Goal: Check status: Check status

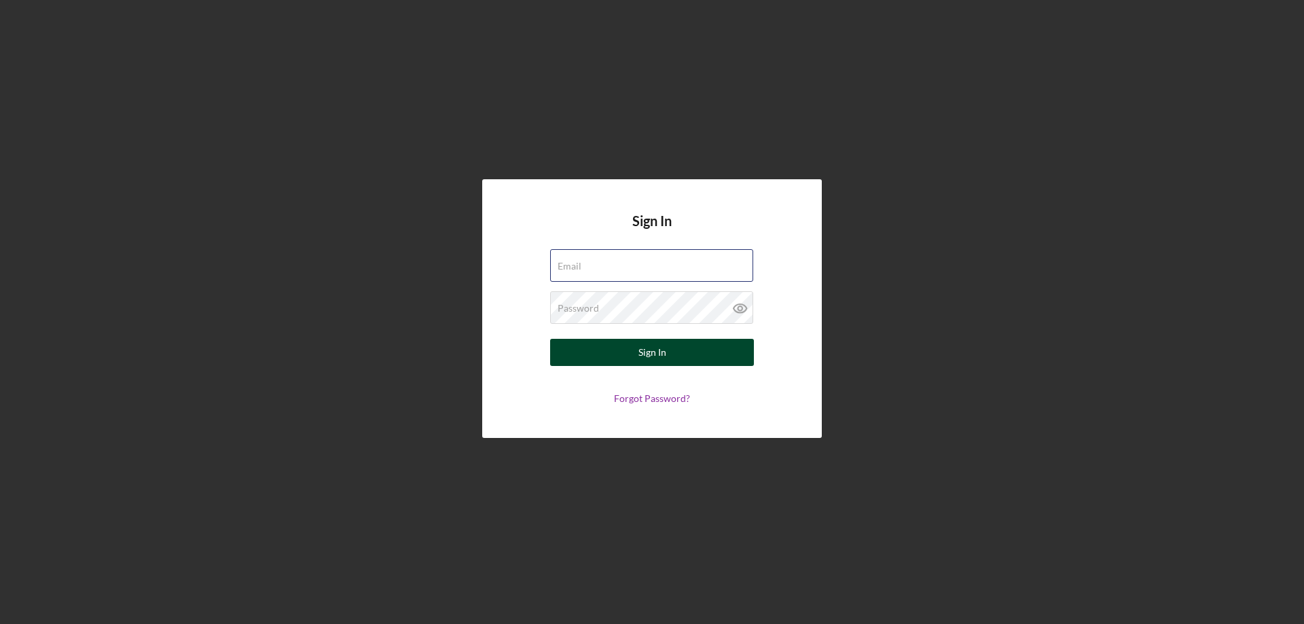
type input "[PERSON_NAME][EMAIL_ADDRESS][DOMAIN_NAME]"
click at [647, 347] on div "Sign In" at bounding box center [652, 352] width 28 height 27
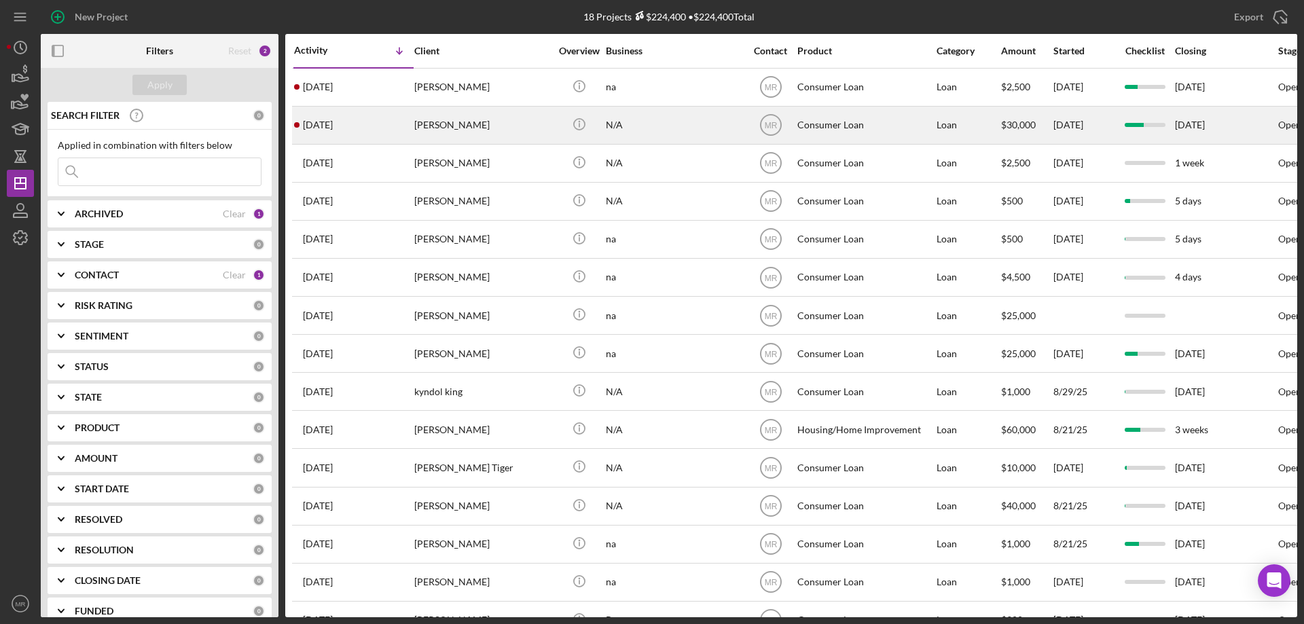
click at [556, 123] on div "Icon/Info" at bounding box center [579, 125] width 51 height 36
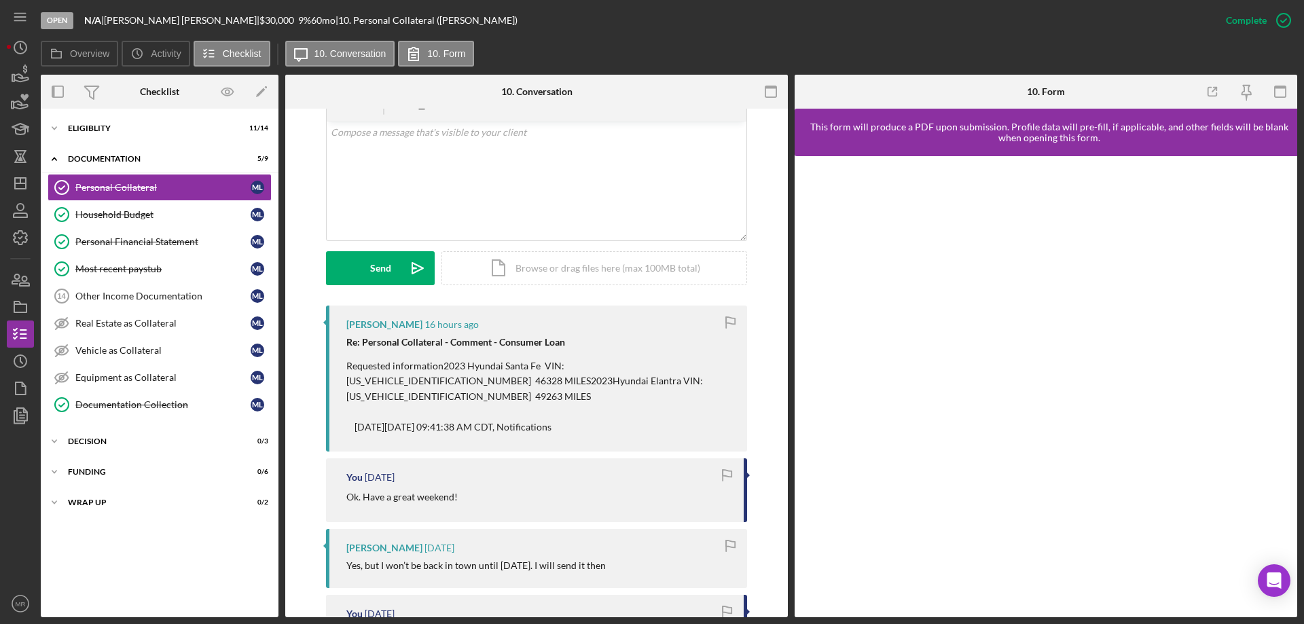
scroll to position [272, 0]
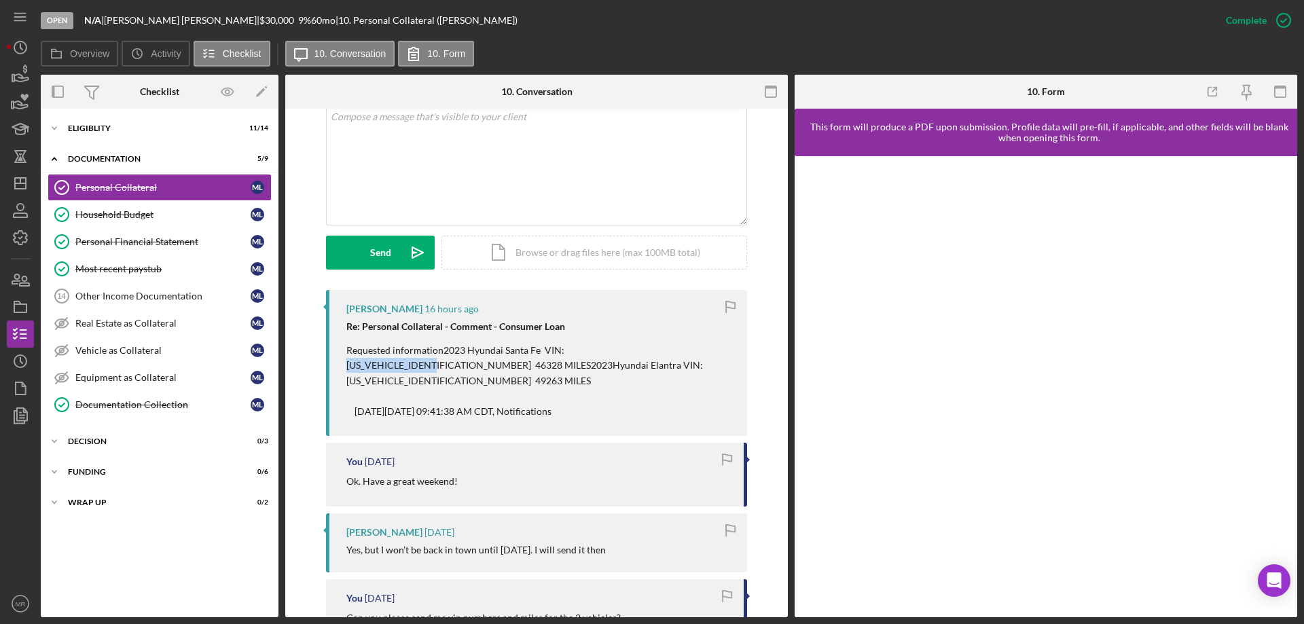
drag, startPoint x: 562, startPoint y: 350, endPoint x: 660, endPoint y: 346, distance: 97.9
click at [660, 346] on p "Requested information2023 Hyundai Santa Fe VIN: [US_VEHICLE_IDENTIFICATION_NUMB…" at bounding box center [539, 381] width 387 height 76
copy p "[US_VEHICLE_IDENTIFICATION_NUMBER]"
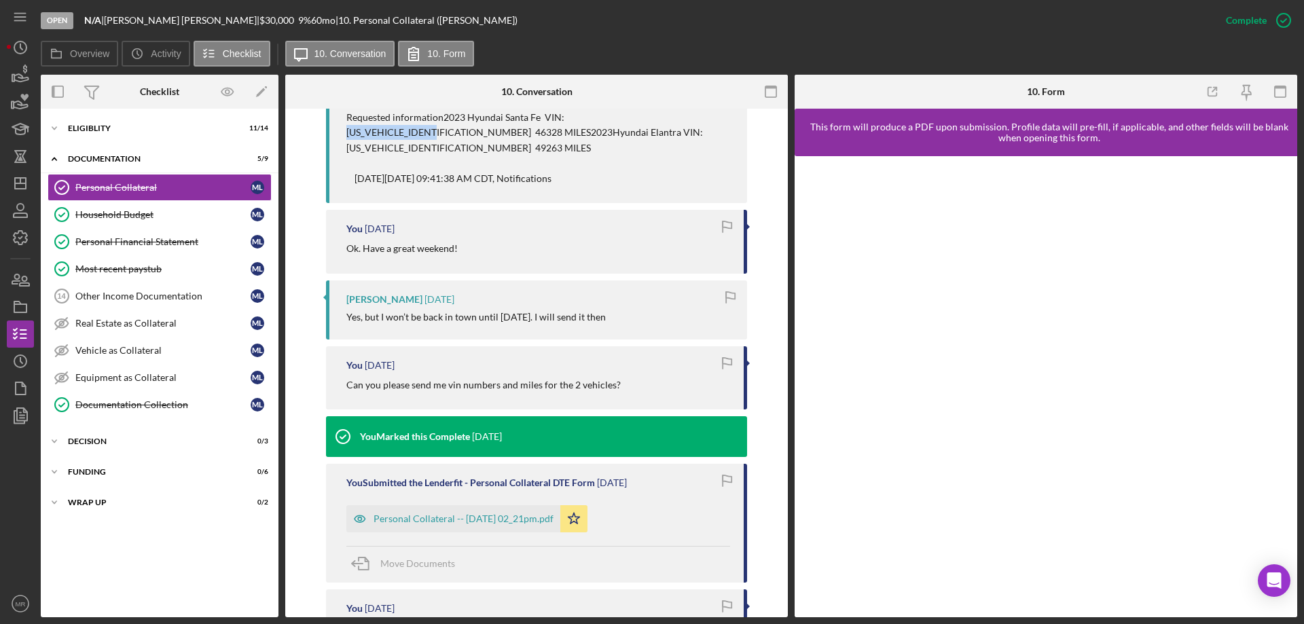
scroll to position [543, 0]
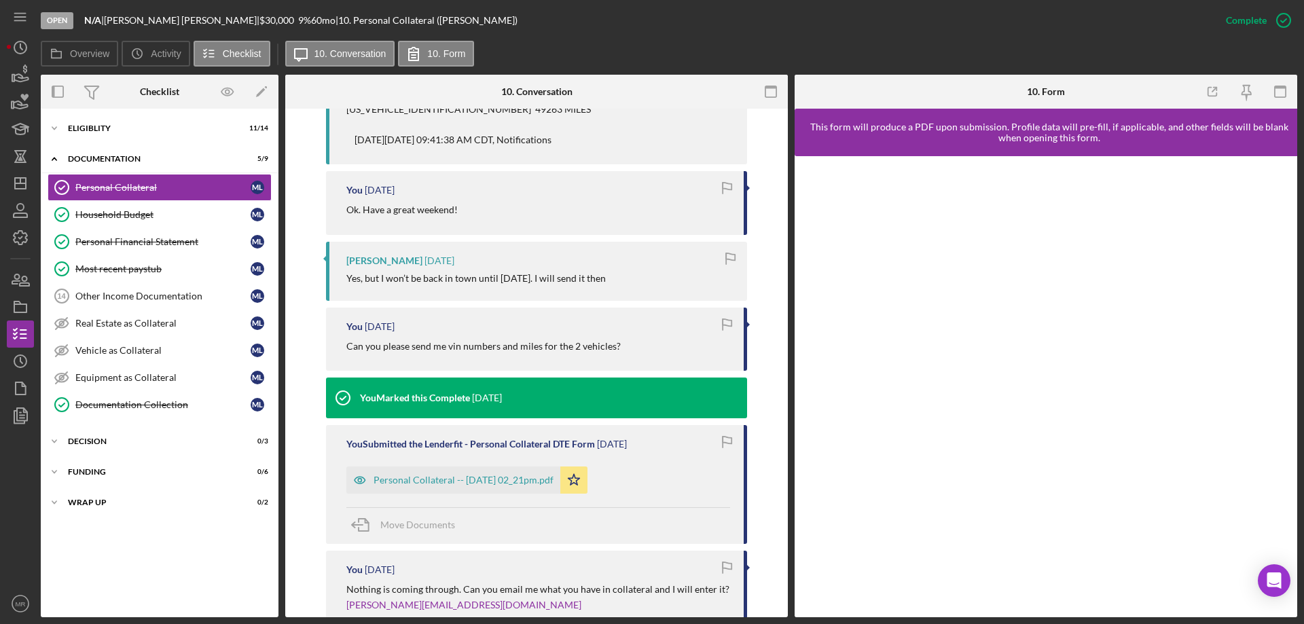
click at [450, 475] on div "Personal Collateral -- [DATE] 02_21pm.pdf" at bounding box center [464, 480] width 180 height 11
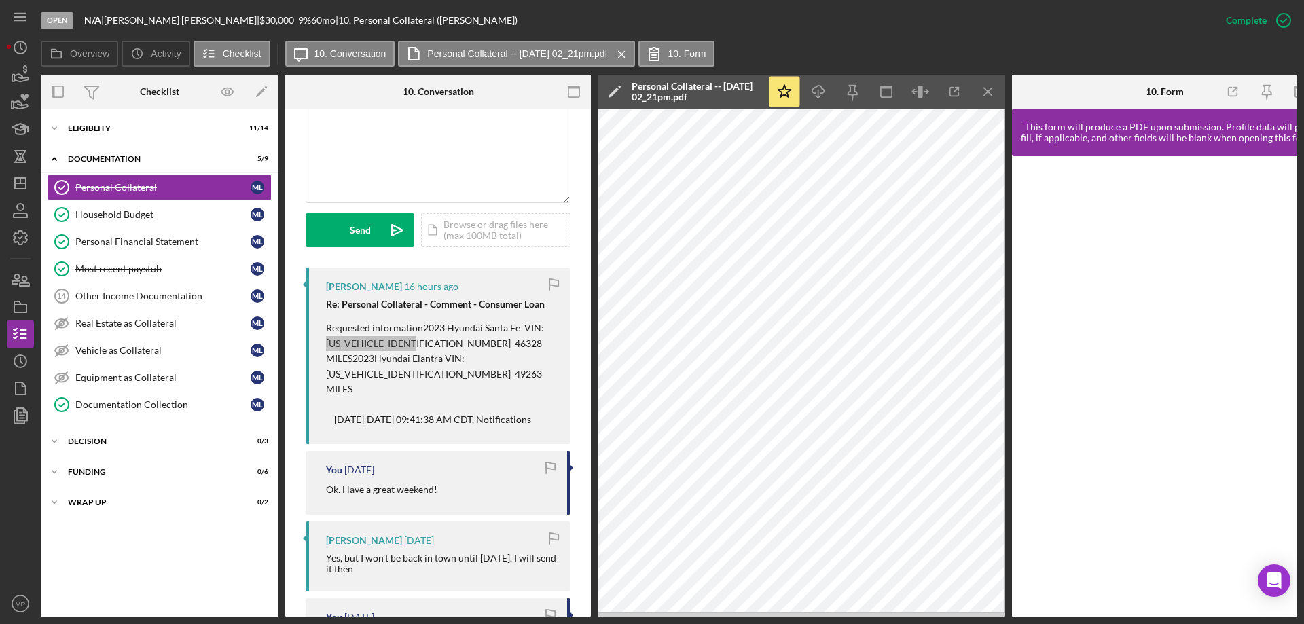
scroll to position [287, 0]
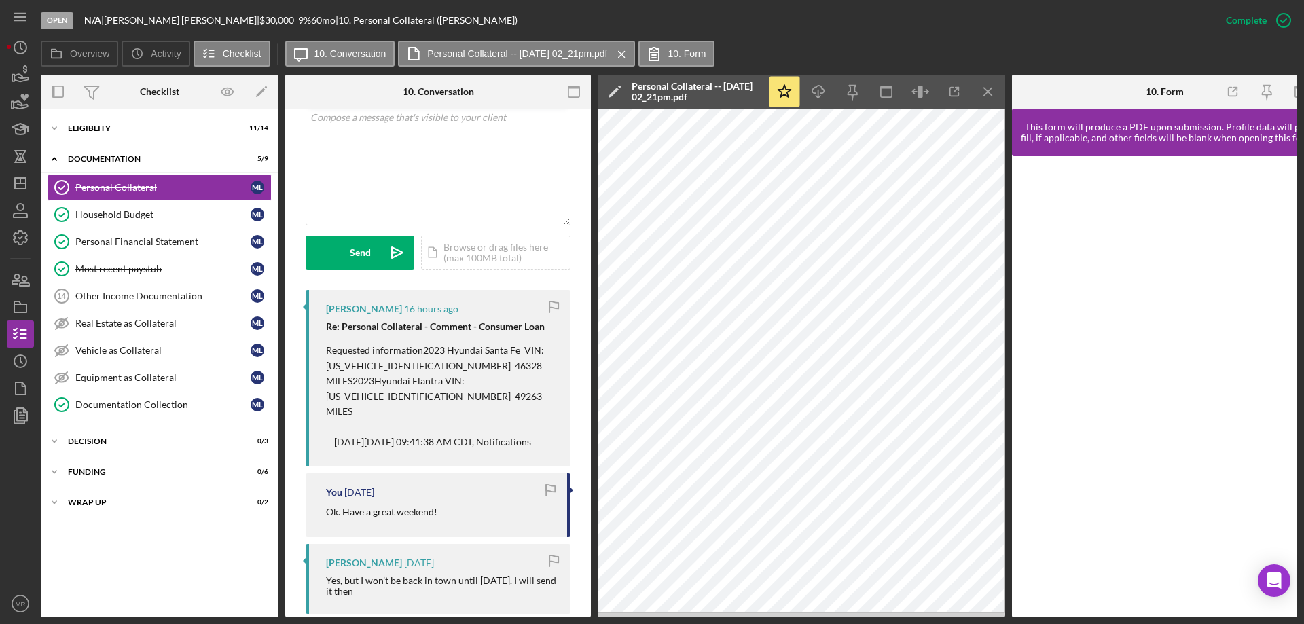
click at [380, 380] on p "Requested information2023 Hyundai Santa Fe VIN: [US_VEHICLE_IDENTIFICATION_NUMB…" at bounding box center [441, 396] width 231 height 107
drag, startPoint x: 380, startPoint y: 380, endPoint x: 482, endPoint y: 376, distance: 101.3
click at [482, 376] on p "Requested information2023 Hyundai Santa Fe VIN: [US_VEHICLE_IDENTIFICATION_NUMB…" at bounding box center [441, 396] width 231 height 107
copy p "[US_VEHICLE_IDENTIFICATION_NUMBER]"
click at [326, 361] on p "Requested information2023 Hyundai Santa Fe VIN: [US_VEHICLE_IDENTIFICATION_NUMB…" at bounding box center [441, 396] width 231 height 107
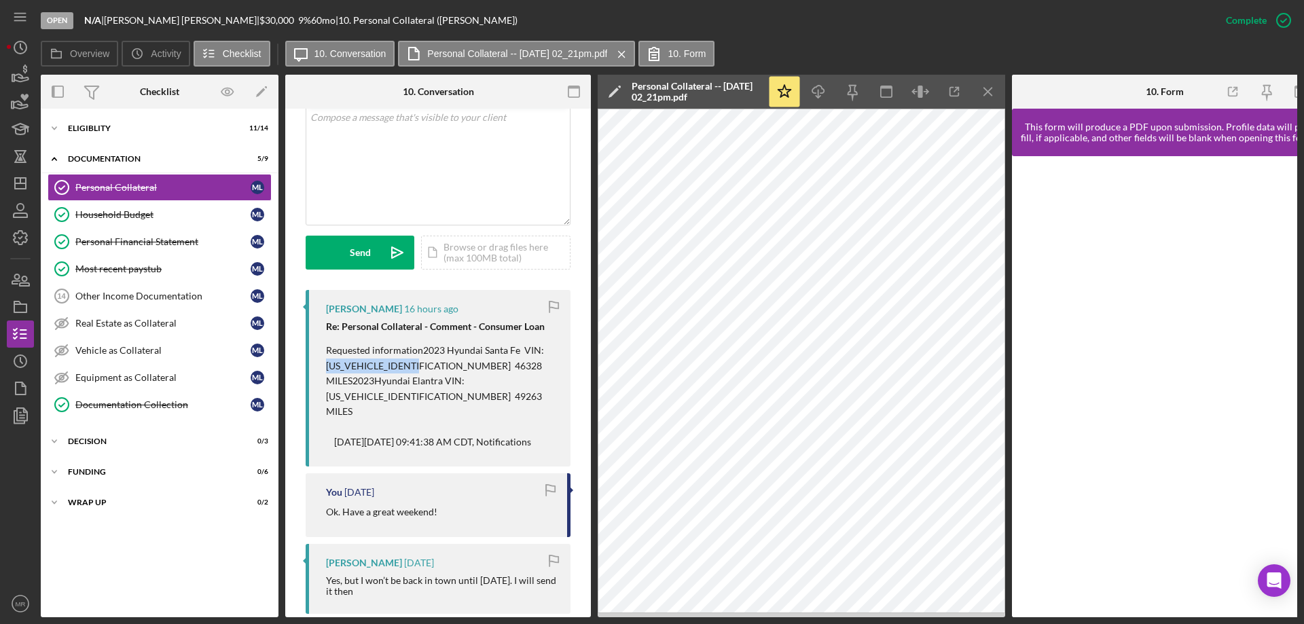
drag, startPoint x: 327, startPoint y: 365, endPoint x: 427, endPoint y: 359, distance: 100.7
click at [427, 359] on p "Requested information2023 Hyundai Santa Fe VIN: [US_VEHICLE_IDENTIFICATION_NUMB…" at bounding box center [441, 396] width 231 height 107
copy p "[US_VEHICLE_IDENTIFICATION_NUMBER]"
click at [118, 122] on div "Icon/Expander Eligiblity 11 / 14" at bounding box center [160, 128] width 238 height 27
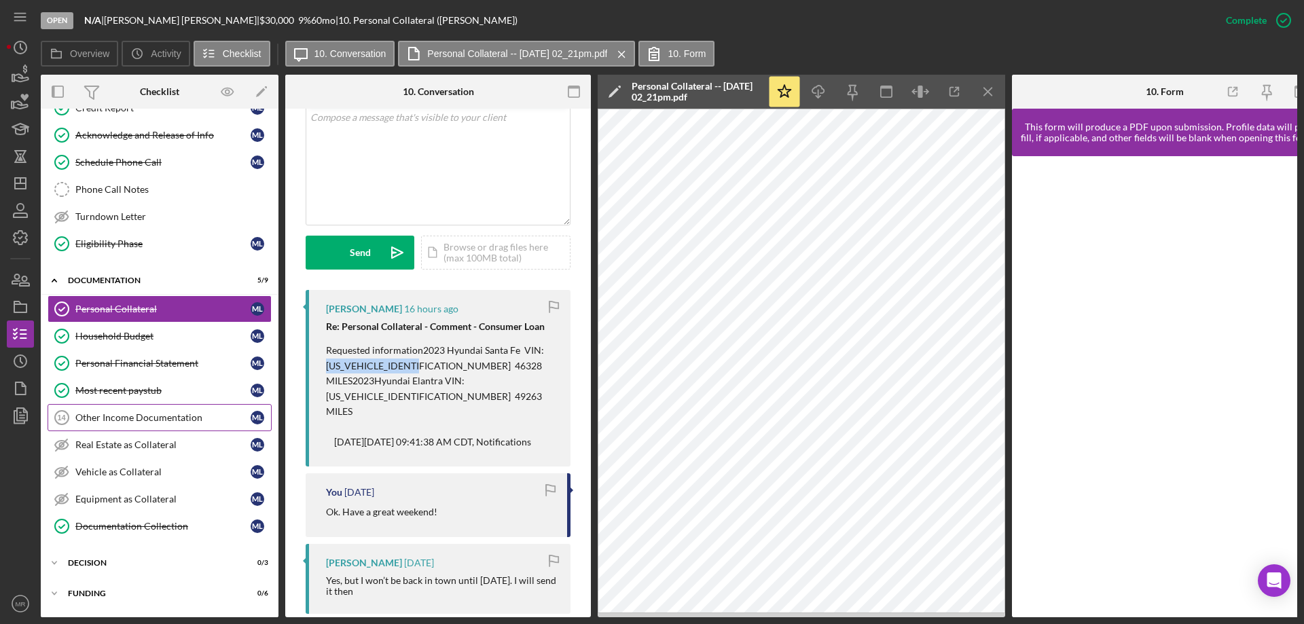
scroll to position [272, 0]
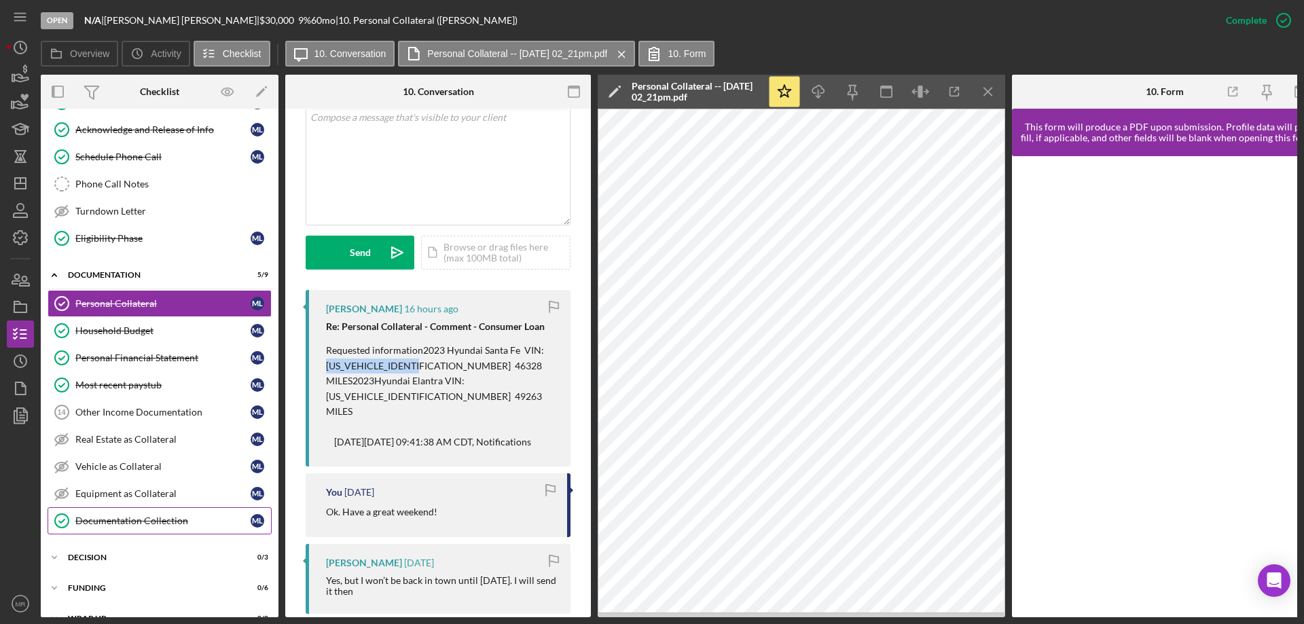
click at [129, 518] on div "Documentation Collection" at bounding box center [162, 521] width 175 height 11
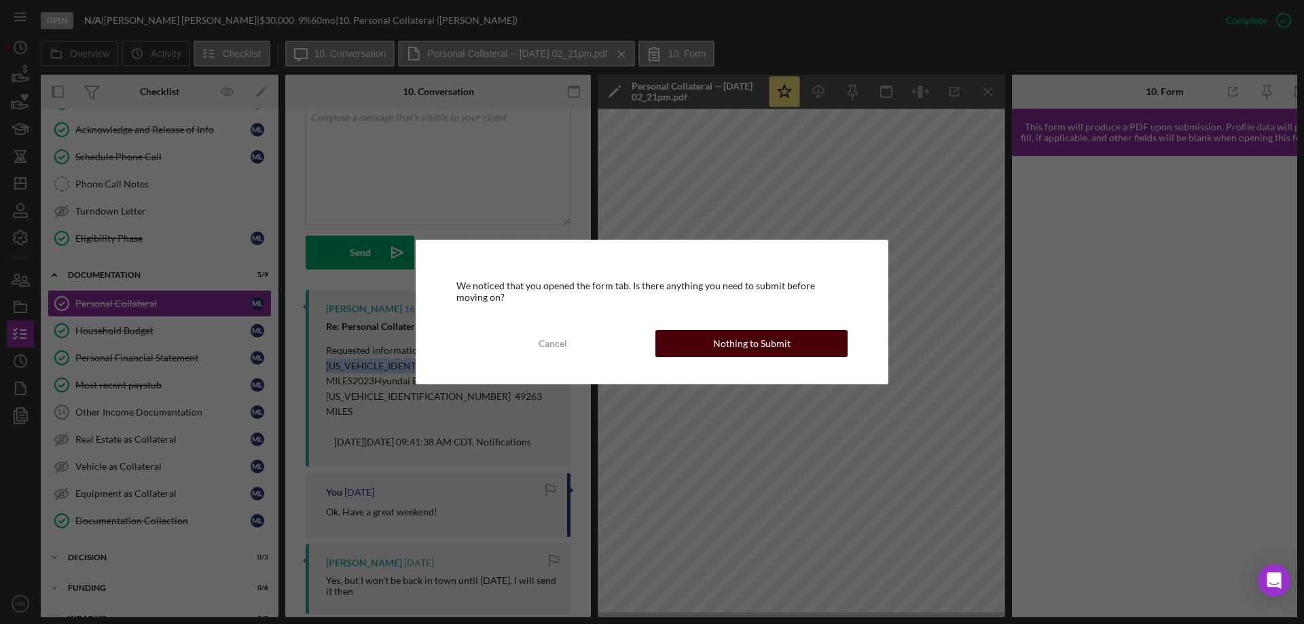
click at [755, 337] on div "Nothing to Submit" at bounding box center [751, 343] width 77 height 27
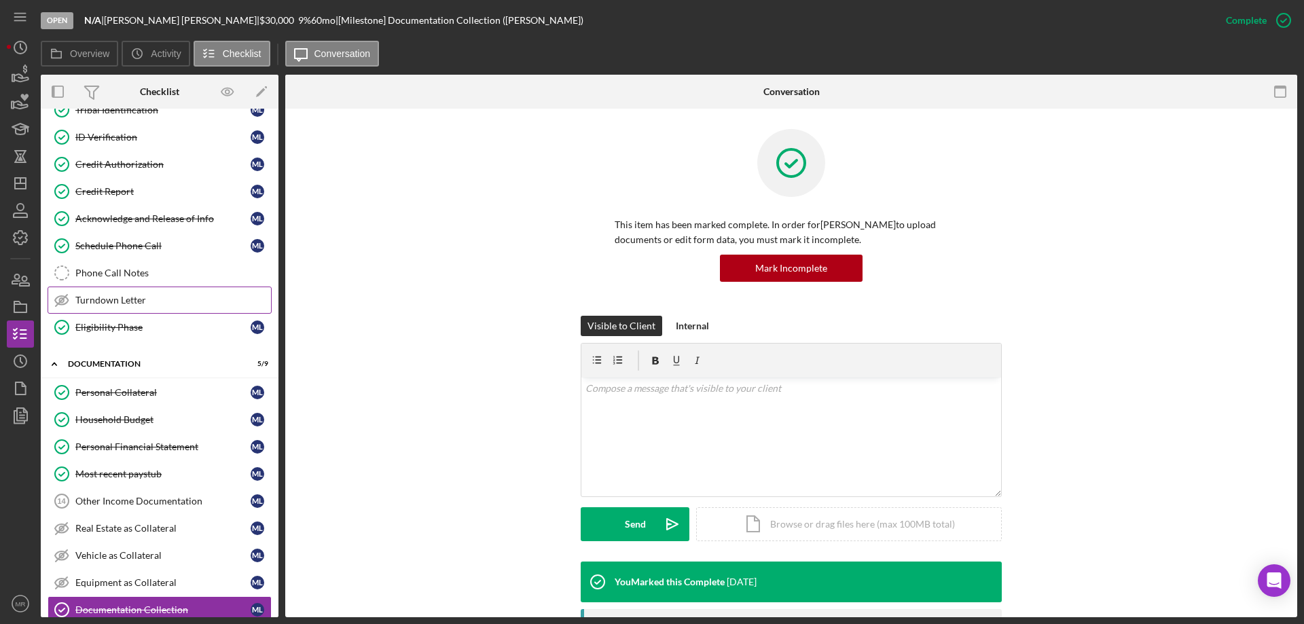
scroll to position [294, 0]
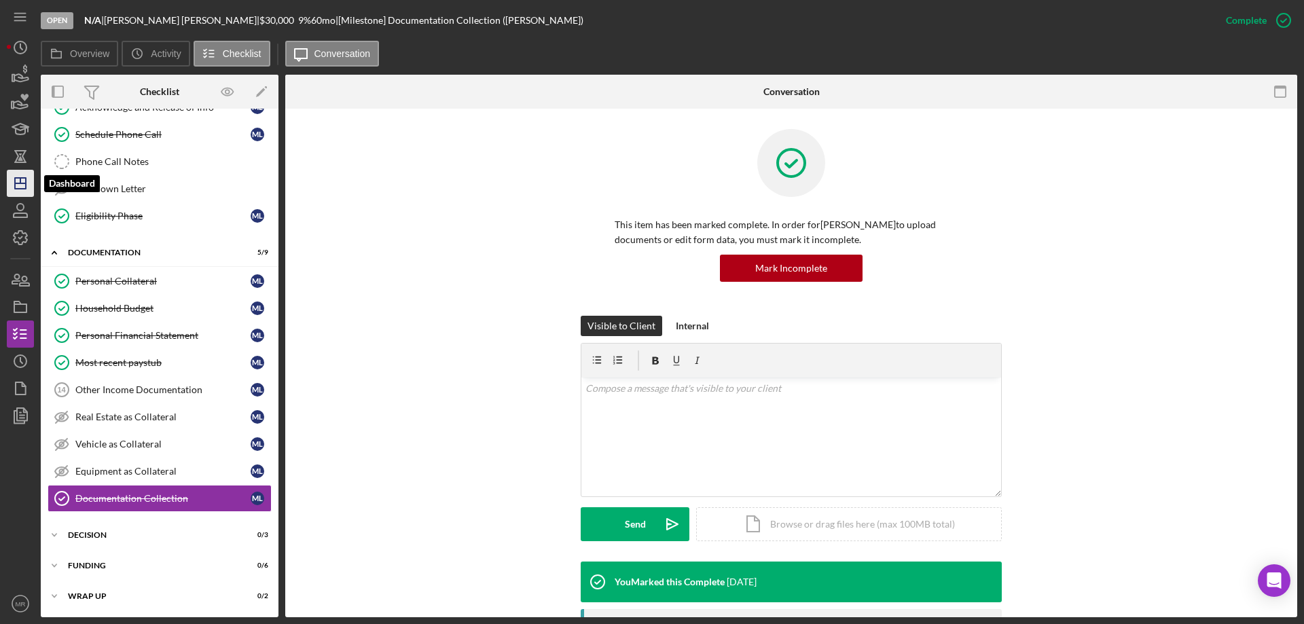
click at [20, 182] on line "button" at bounding box center [20, 180] width 0 height 5
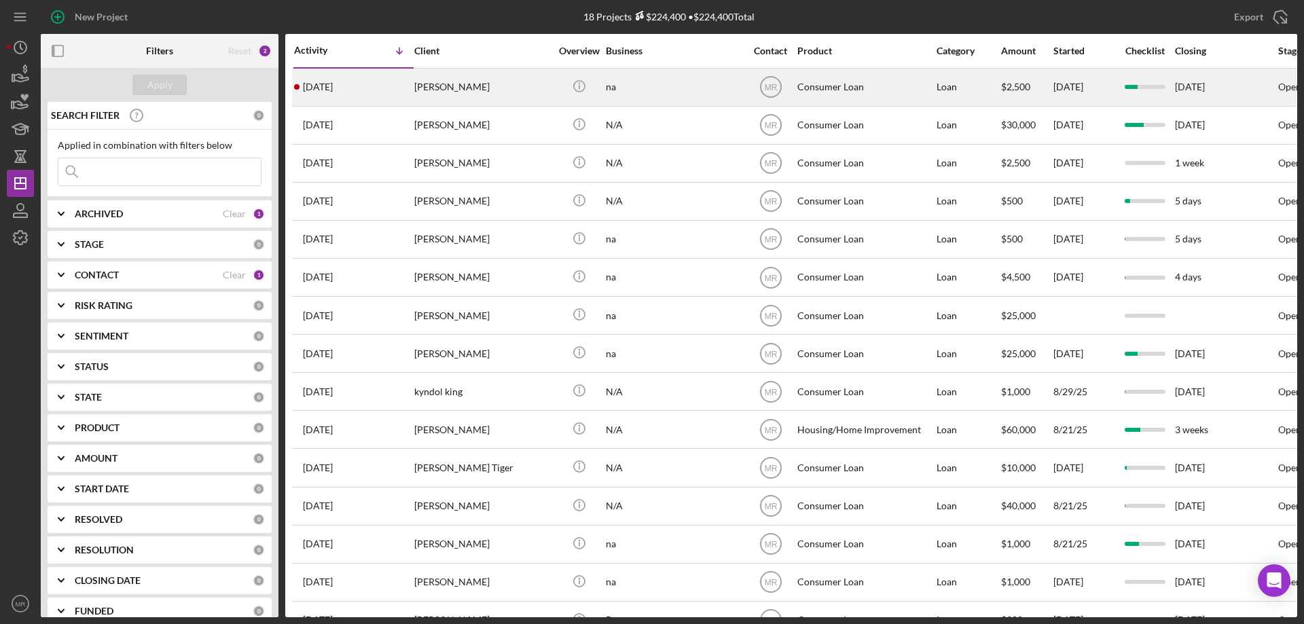
click at [708, 81] on div "na" at bounding box center [674, 87] width 136 height 36
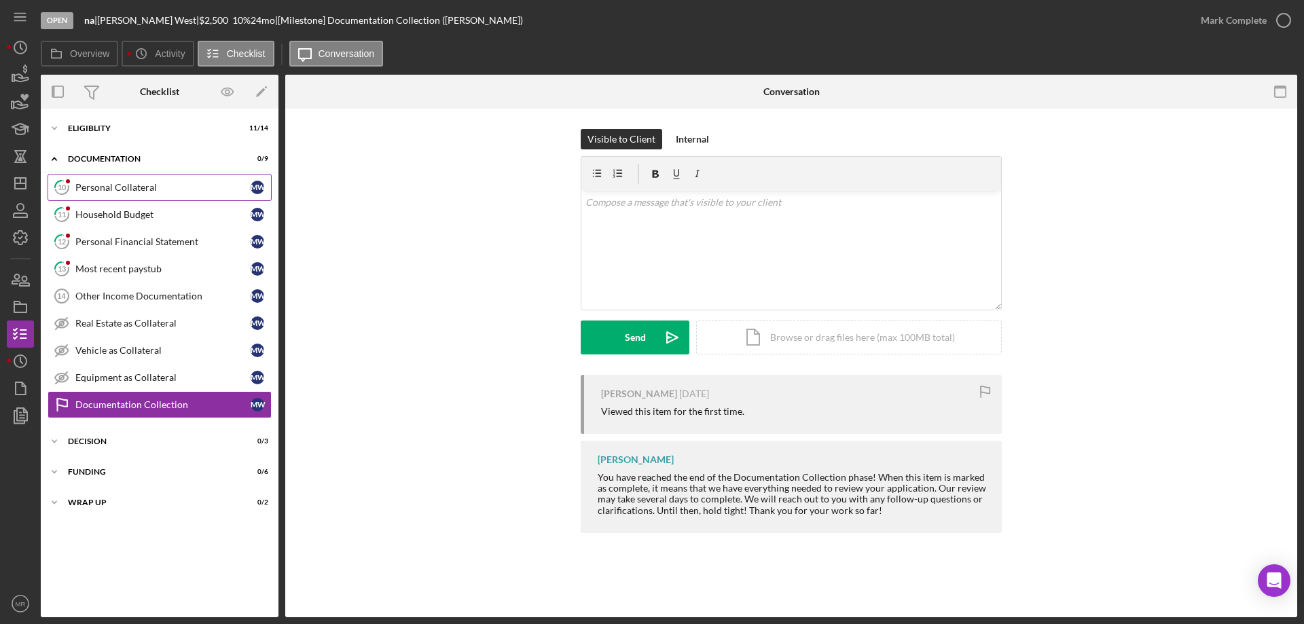
click at [115, 187] on div "Personal Collateral" at bounding box center [162, 187] width 175 height 11
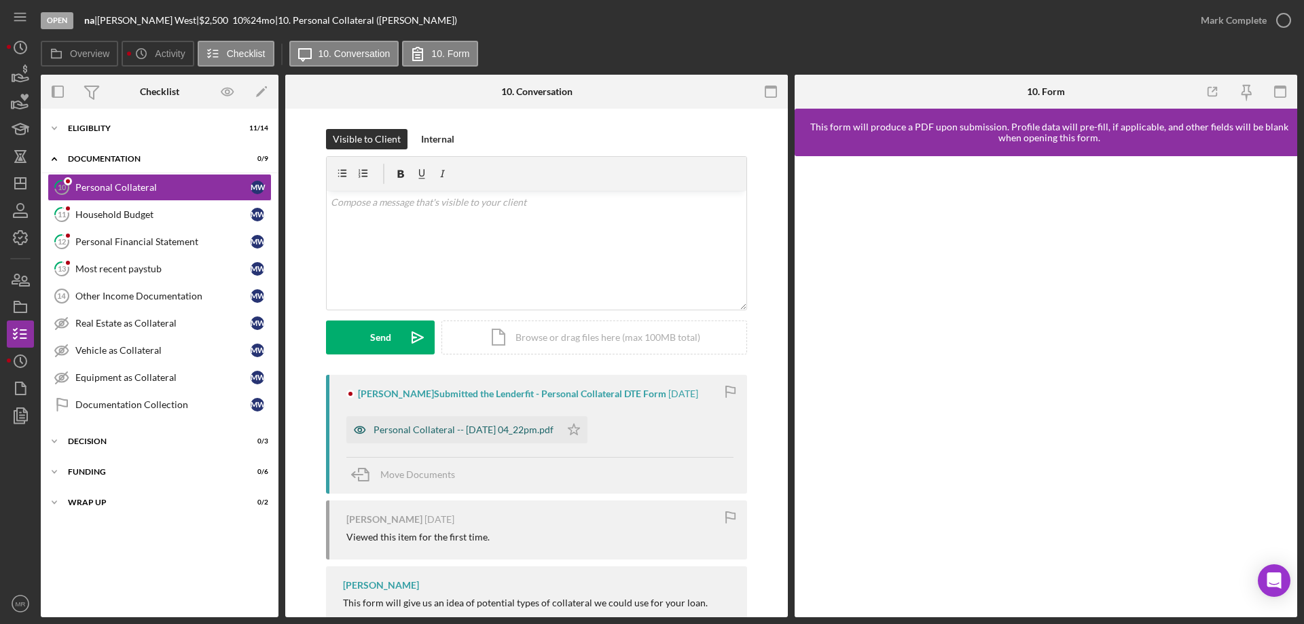
drag, startPoint x: 422, startPoint y: 422, endPoint x: 566, endPoint y: 424, distance: 144.7
click at [422, 420] on div "Personal Collateral -- [DATE] 04_22pm.pdf" at bounding box center [453, 429] width 214 height 27
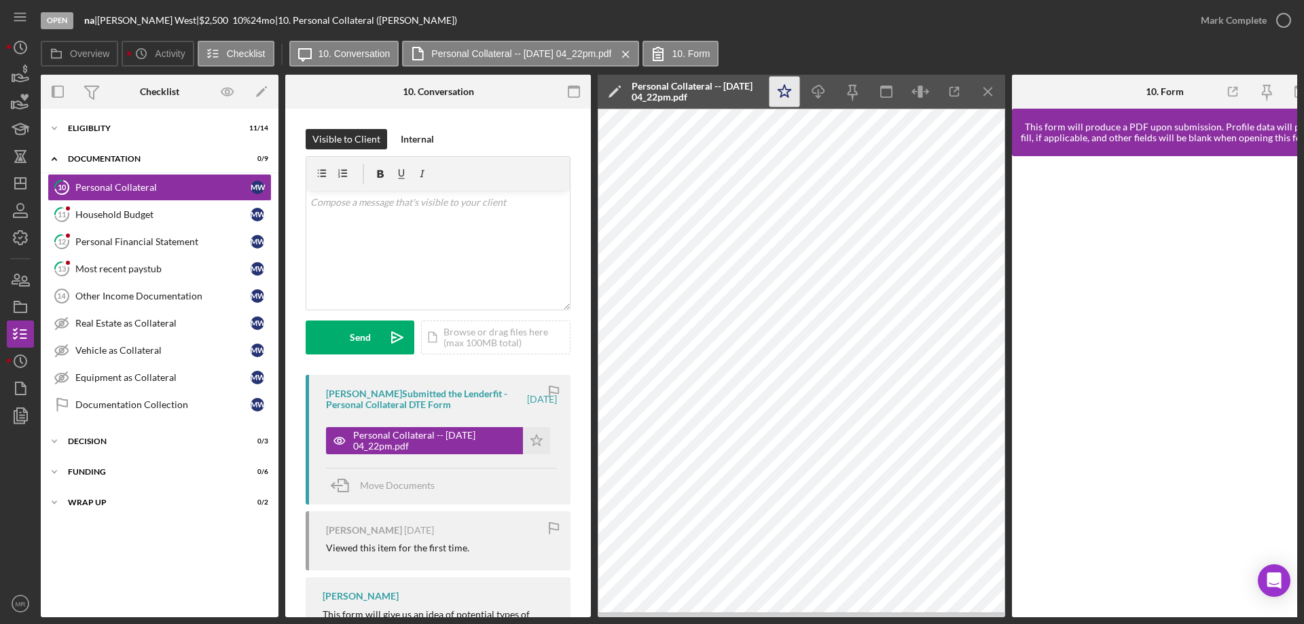
click at [787, 94] on polygon "button" at bounding box center [784, 91] width 13 height 12
click at [1284, 17] on icon "button" at bounding box center [1284, 20] width 34 height 34
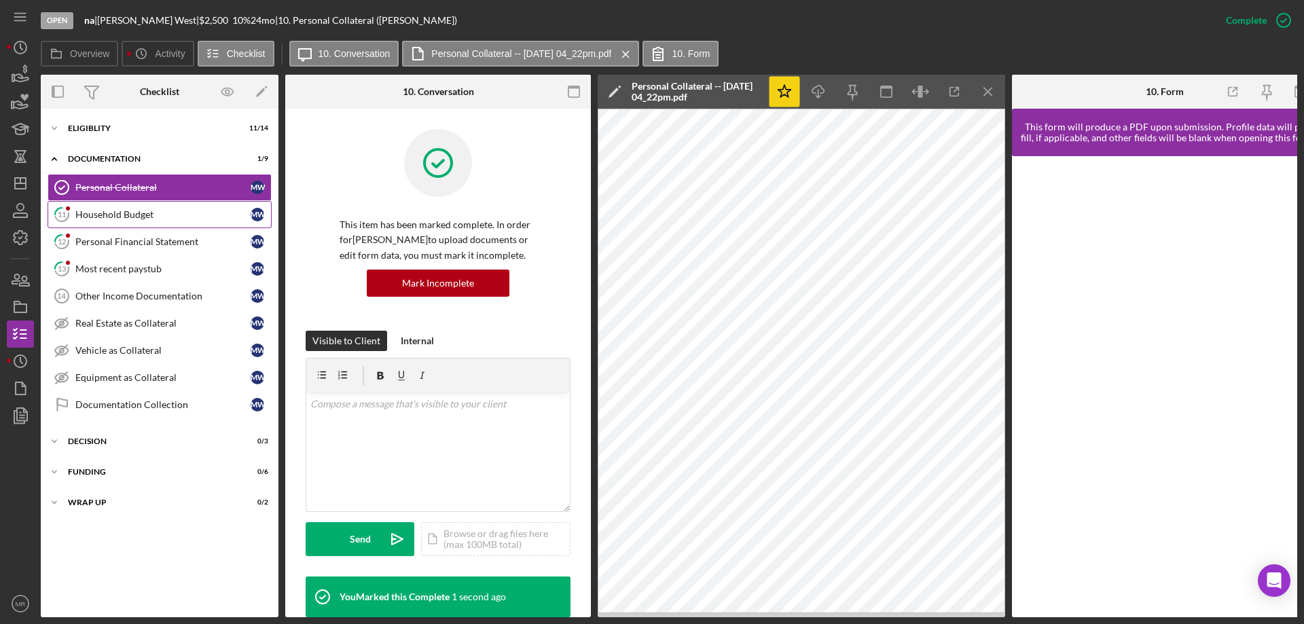
click at [98, 215] on div "Household Budget" at bounding box center [162, 214] width 175 height 11
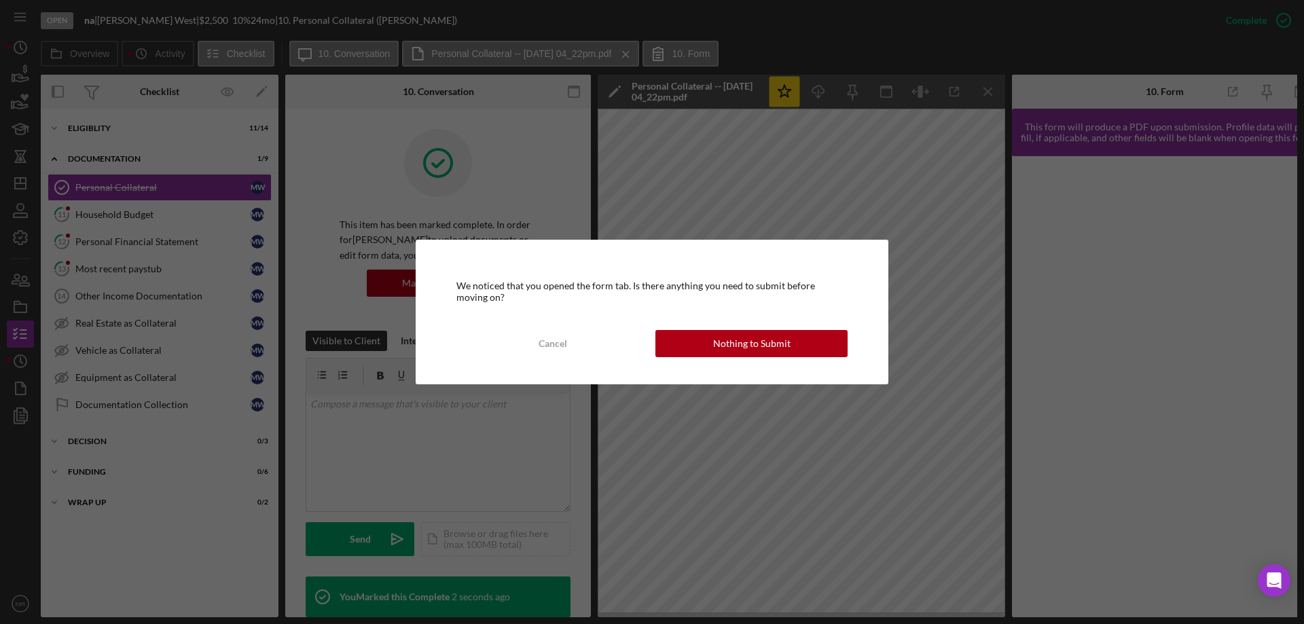
drag, startPoint x: 792, startPoint y: 332, endPoint x: 901, endPoint y: 329, distance: 109.4
click at [793, 332] on button "Nothing to Submit" at bounding box center [751, 343] width 192 height 27
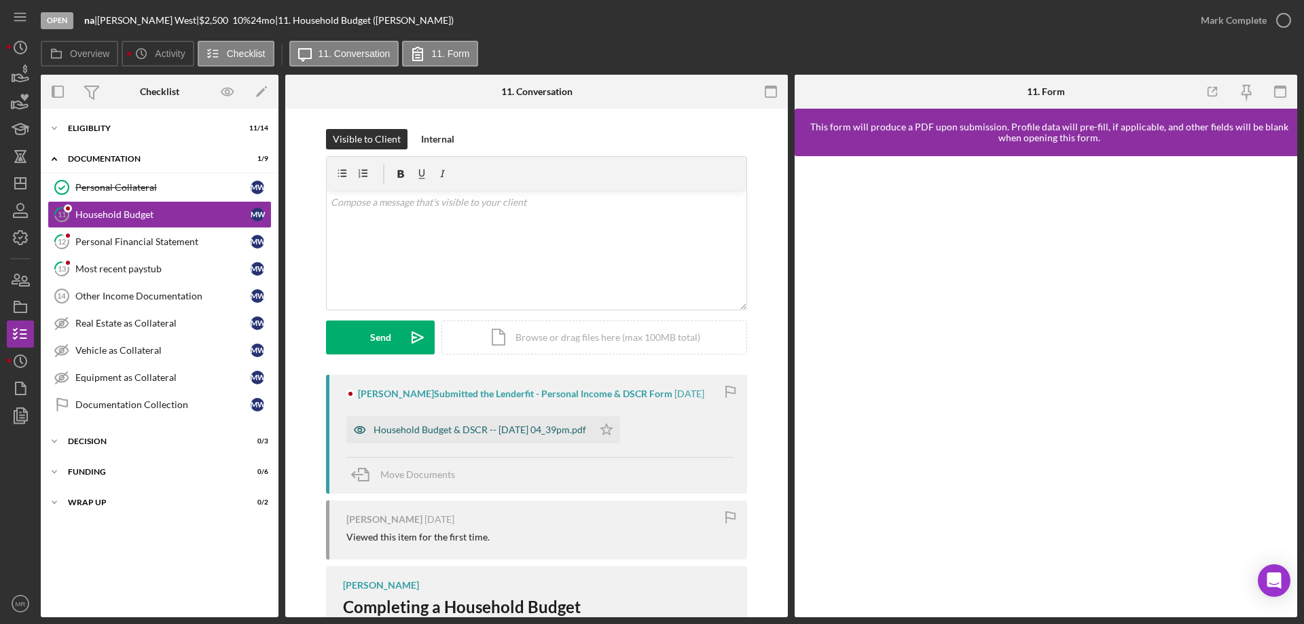
click at [469, 422] on div "Household Budget & DSCR -- [DATE] 04_39pm.pdf" at bounding box center [469, 429] width 247 height 27
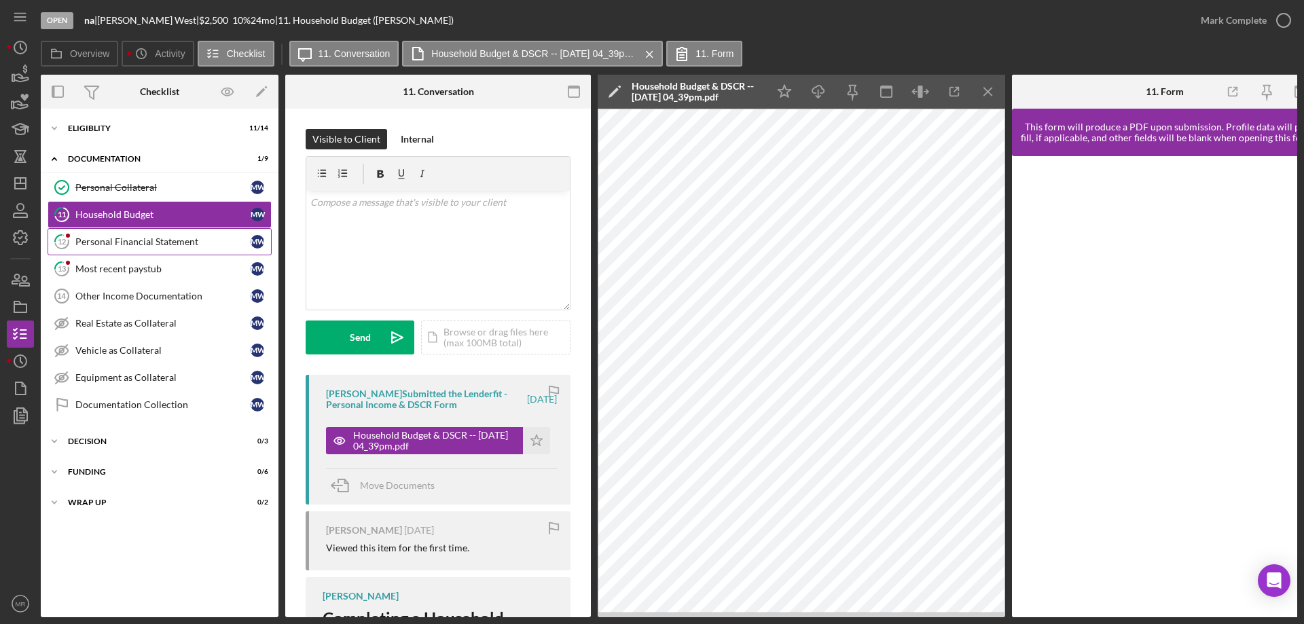
click at [115, 239] on div "Personal Financial Statement" at bounding box center [162, 241] width 175 height 11
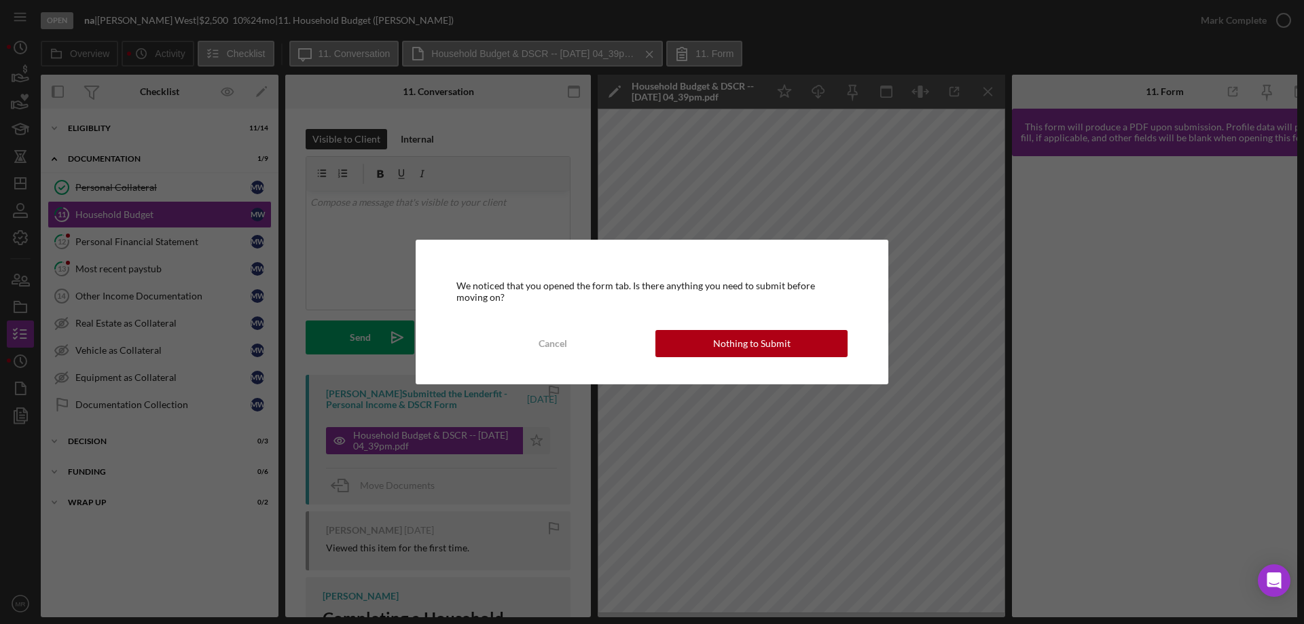
click at [778, 330] on div "Cancel Nothing to Submit" at bounding box center [651, 343] width 391 height 27
click at [759, 341] on div "Nothing to Submit" at bounding box center [751, 343] width 77 height 27
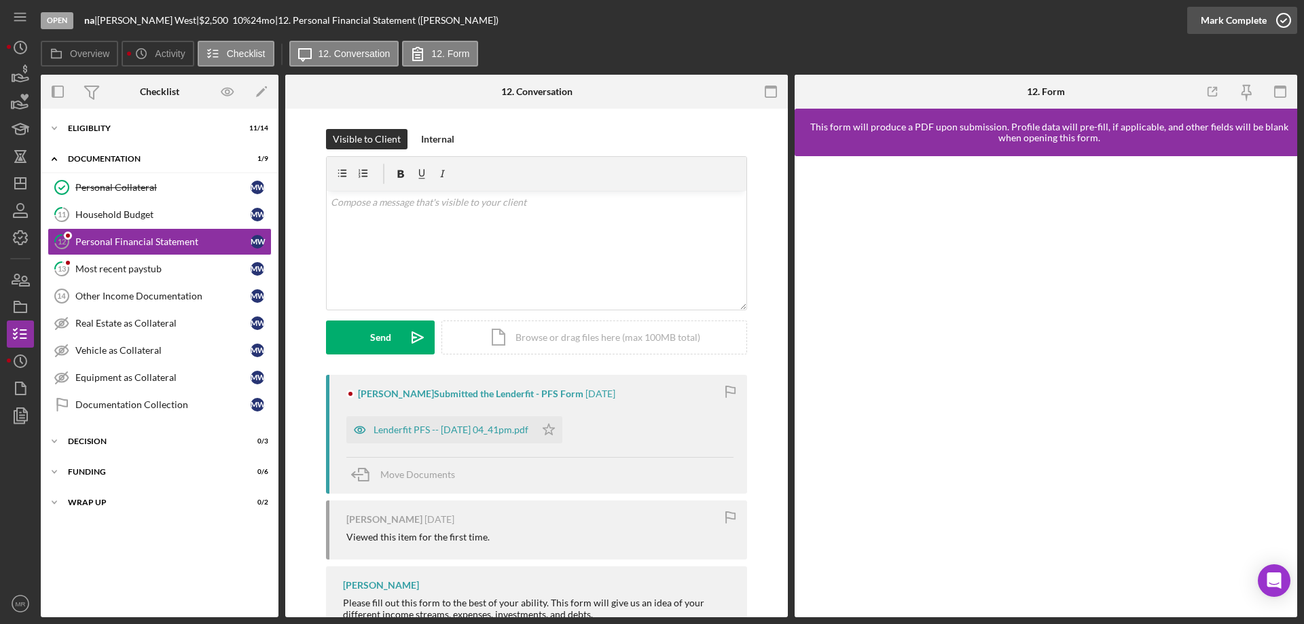
click at [1282, 15] on icon "button" at bounding box center [1284, 20] width 34 height 34
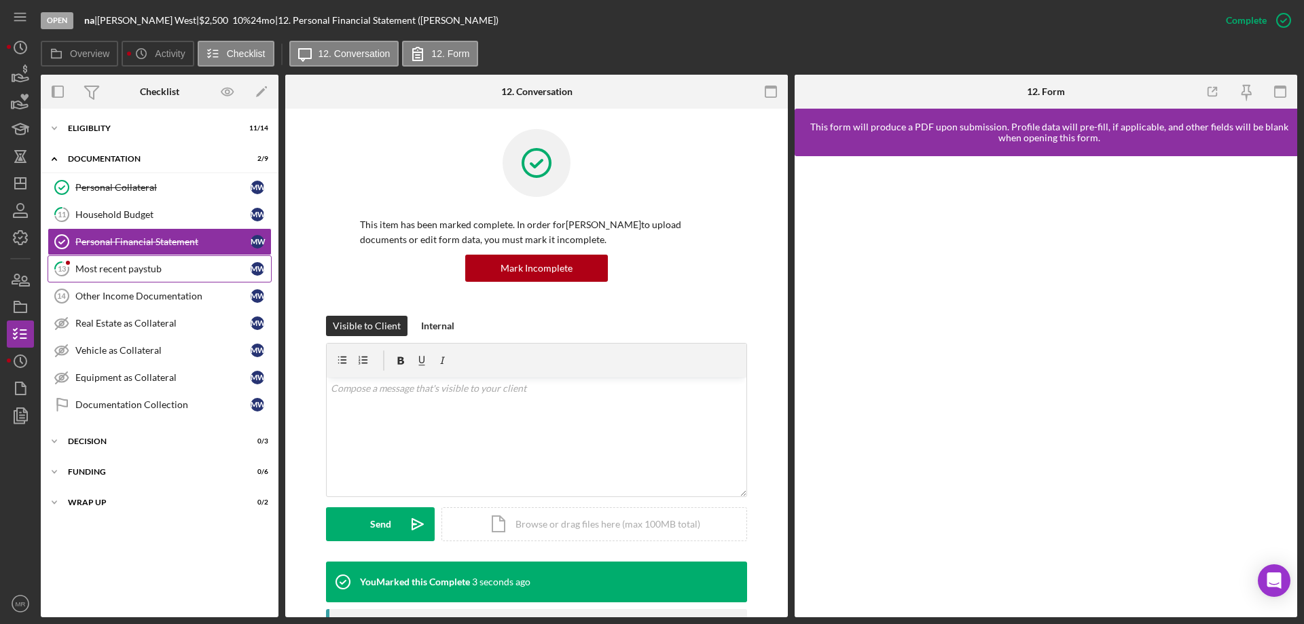
click at [111, 264] on div "Most recent paystub" at bounding box center [162, 269] width 175 height 11
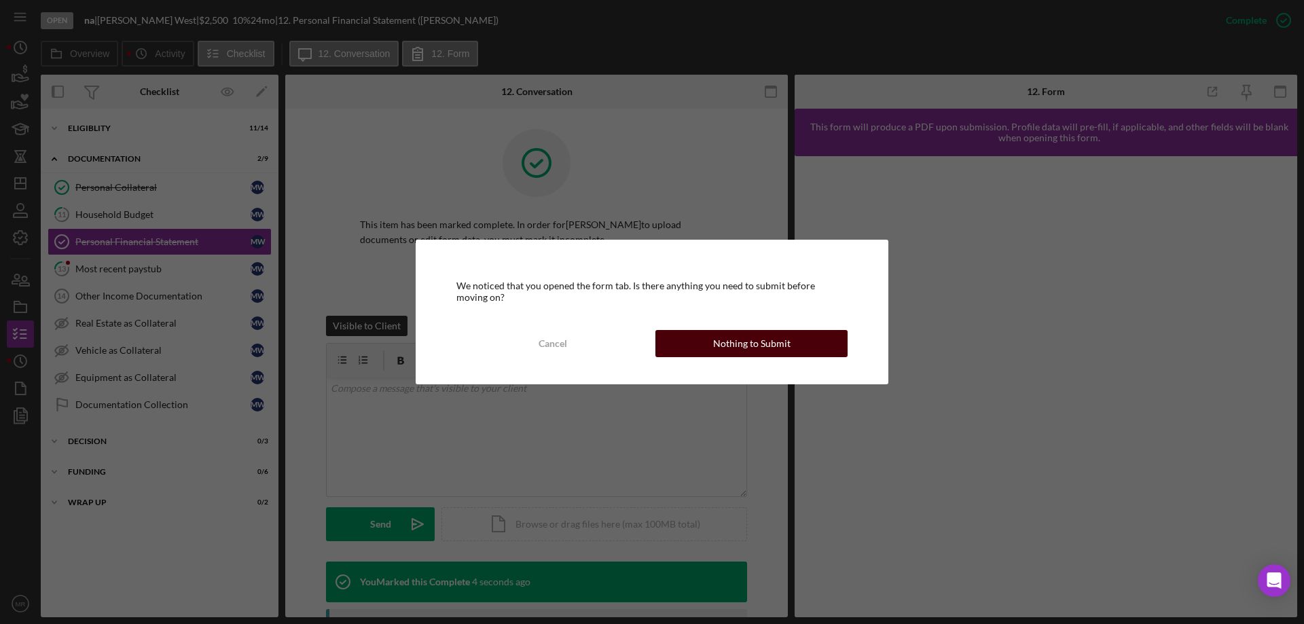
click at [724, 333] on div "Nothing to Submit" at bounding box center [751, 343] width 77 height 27
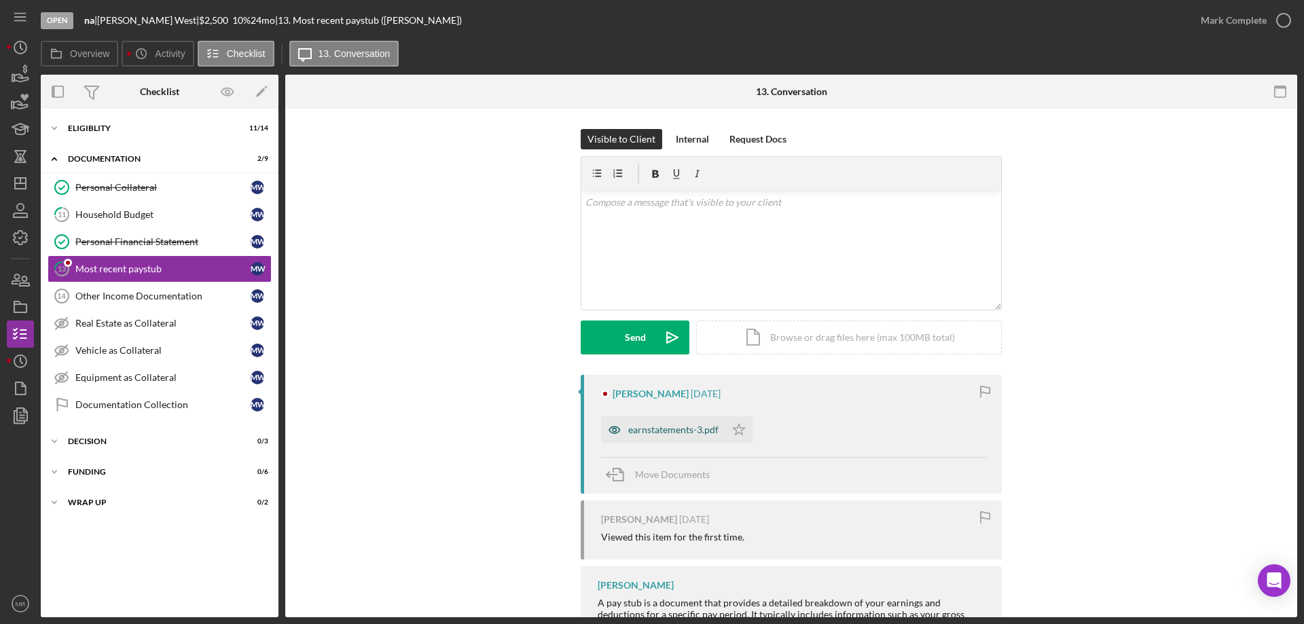
click at [666, 430] on div "earnstatements-3.pdf" at bounding box center [673, 430] width 90 height 11
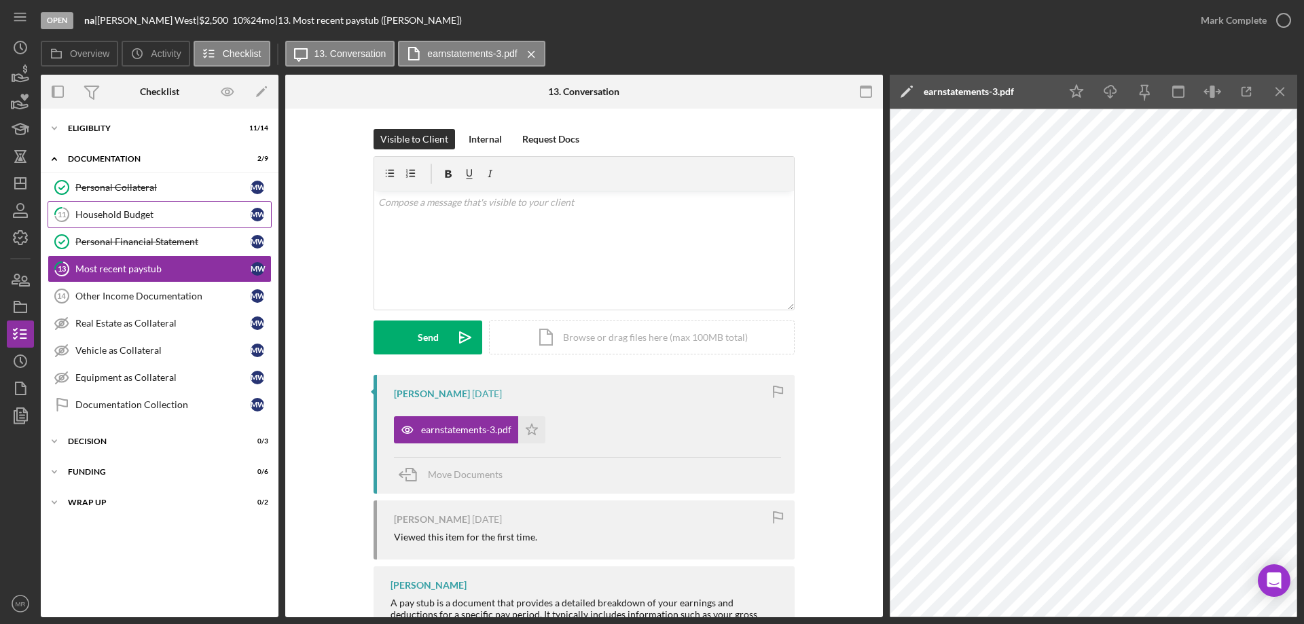
click at [110, 210] on div "Household Budget" at bounding box center [162, 214] width 175 height 11
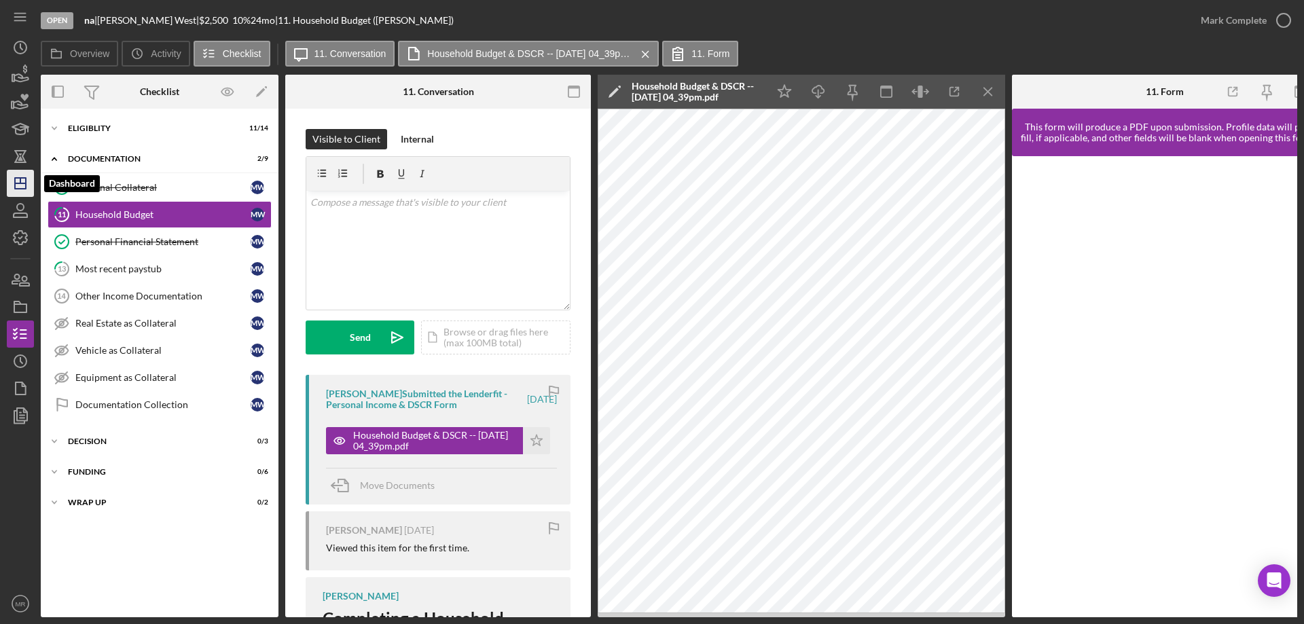
click at [20, 176] on icon "Icon/Dashboard" at bounding box center [20, 183] width 34 height 34
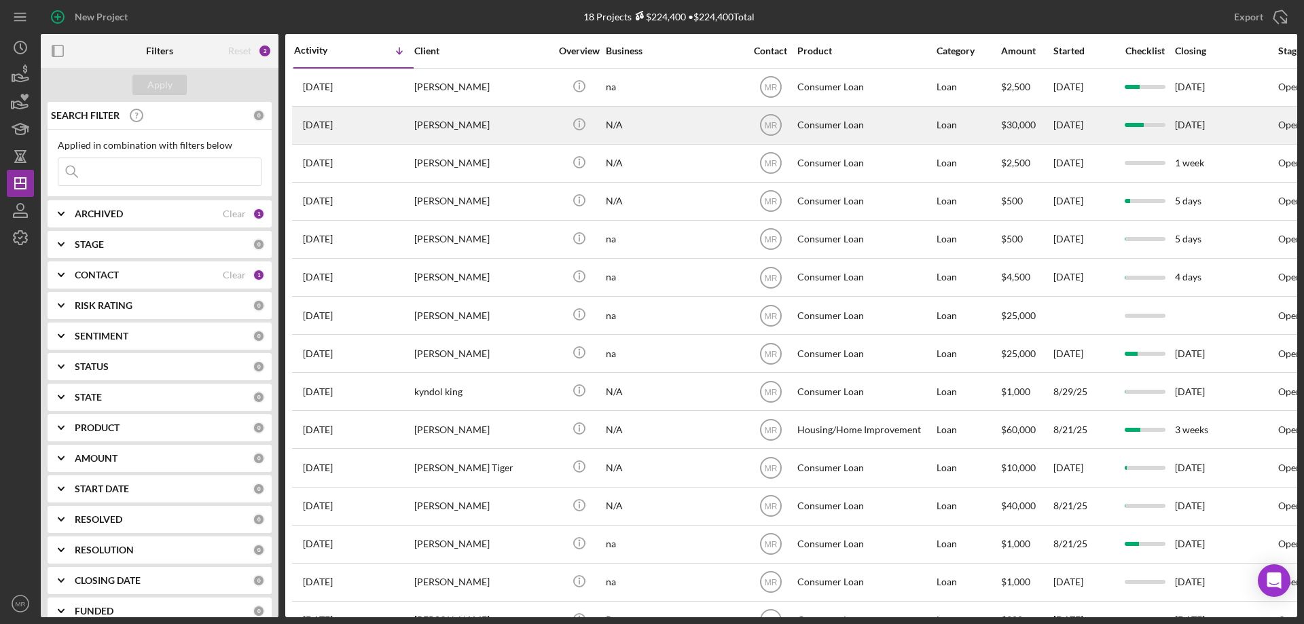
click at [509, 118] on div "[PERSON_NAME]" at bounding box center [482, 125] width 136 height 36
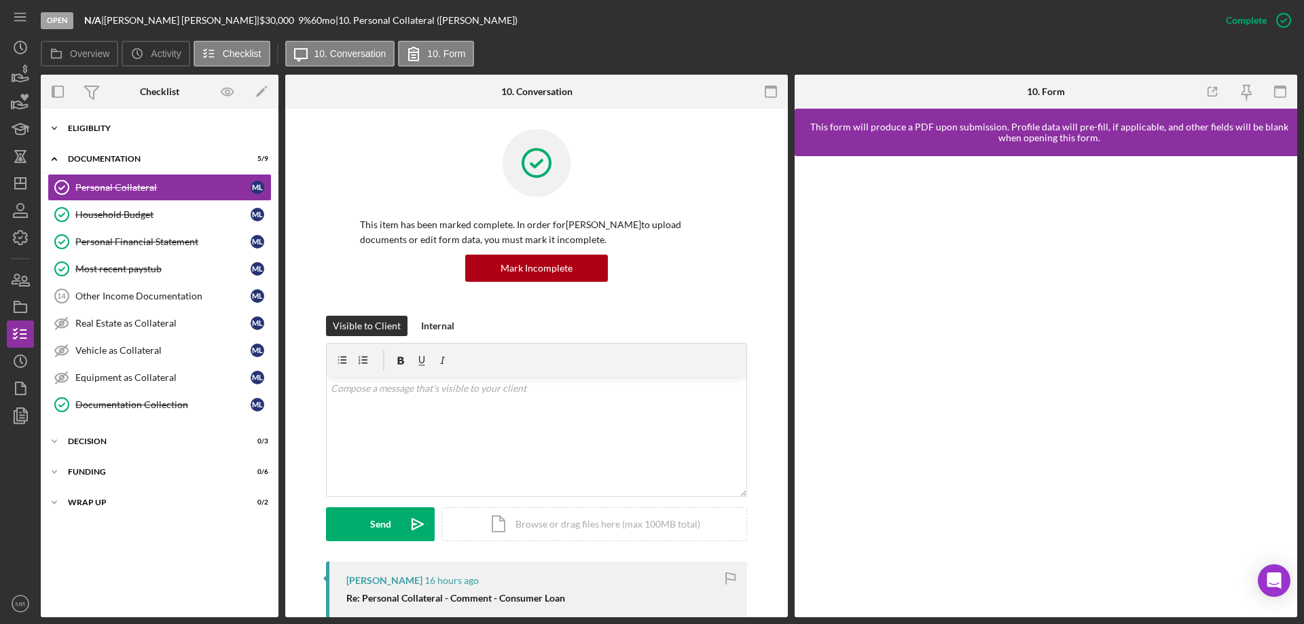
click at [91, 125] on div "Eligiblity" at bounding box center [165, 128] width 194 height 8
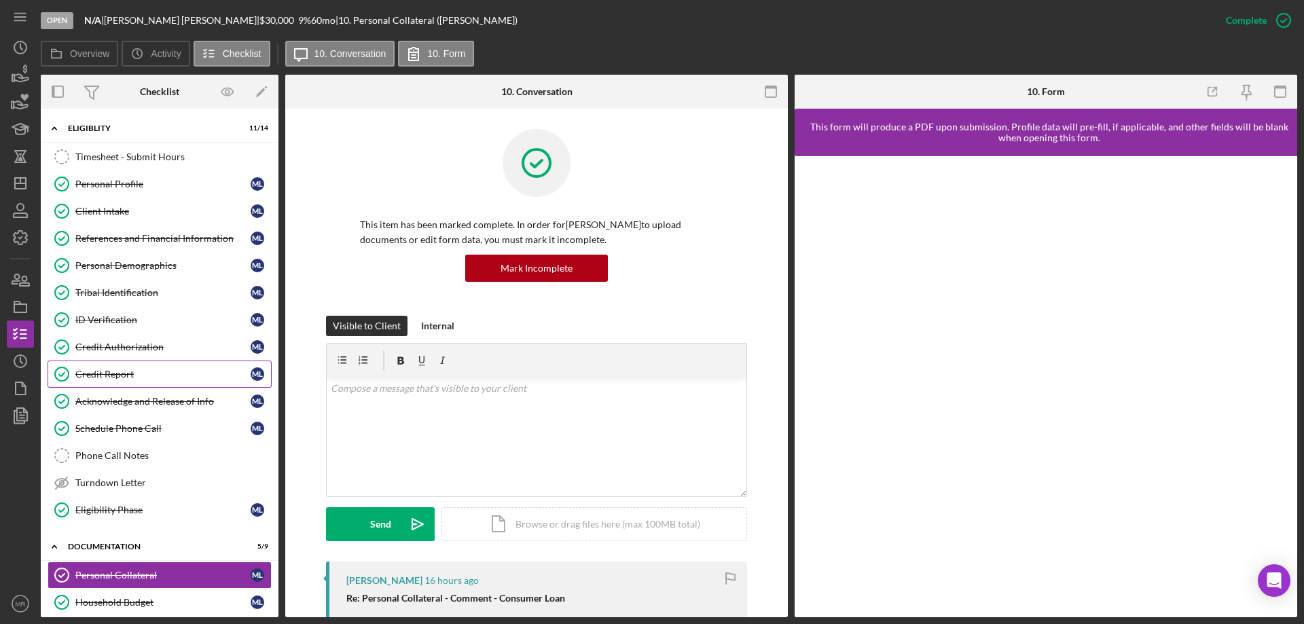
click at [112, 369] on div "Credit Report" at bounding box center [162, 374] width 175 height 11
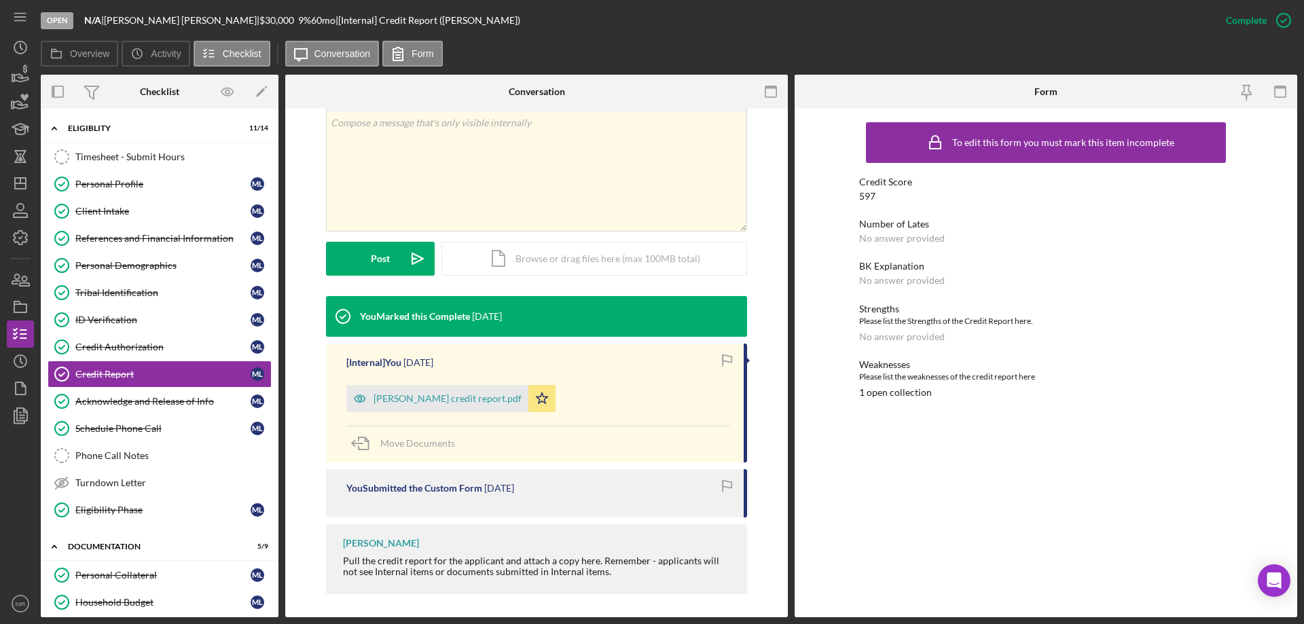
scroll to position [242, 0]
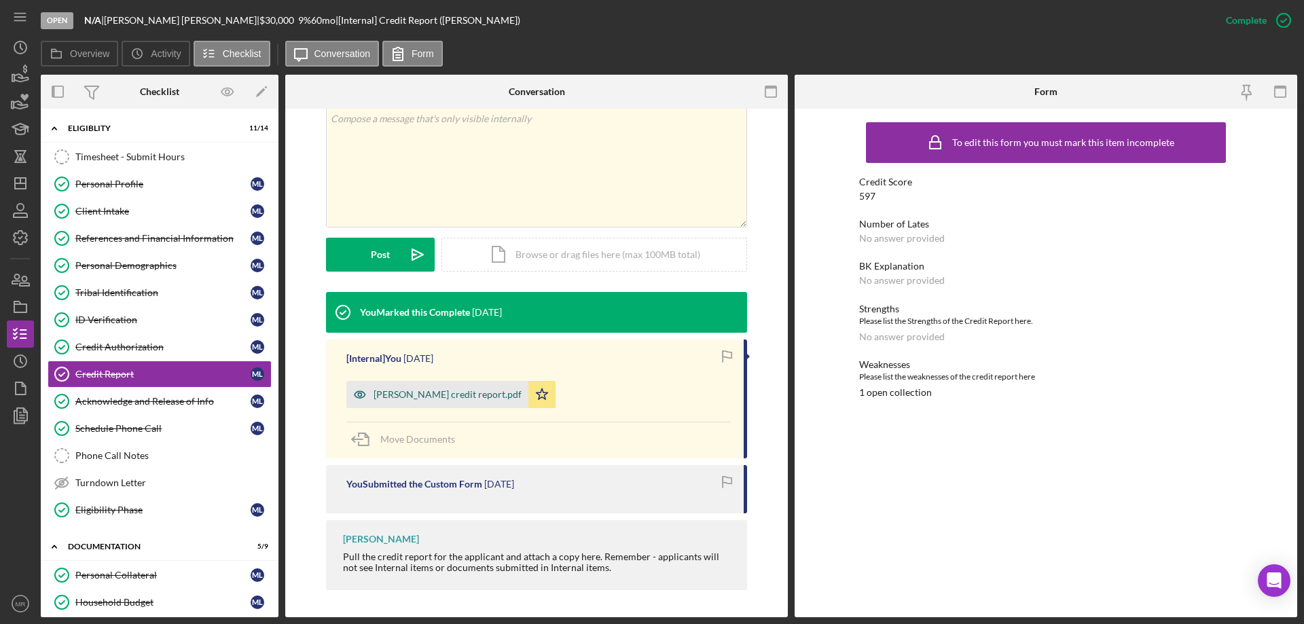
click at [446, 392] on div "[PERSON_NAME] credit report.pdf" at bounding box center [448, 394] width 148 height 11
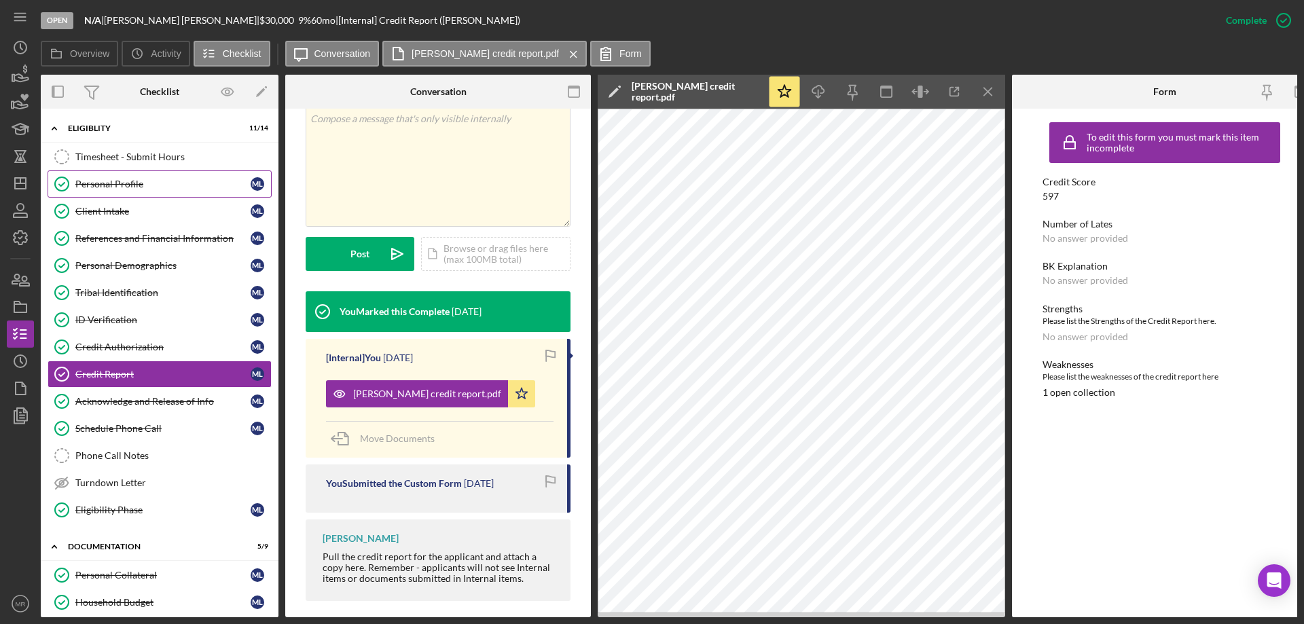
click at [101, 183] on div "Personal Profile" at bounding box center [162, 184] width 175 height 11
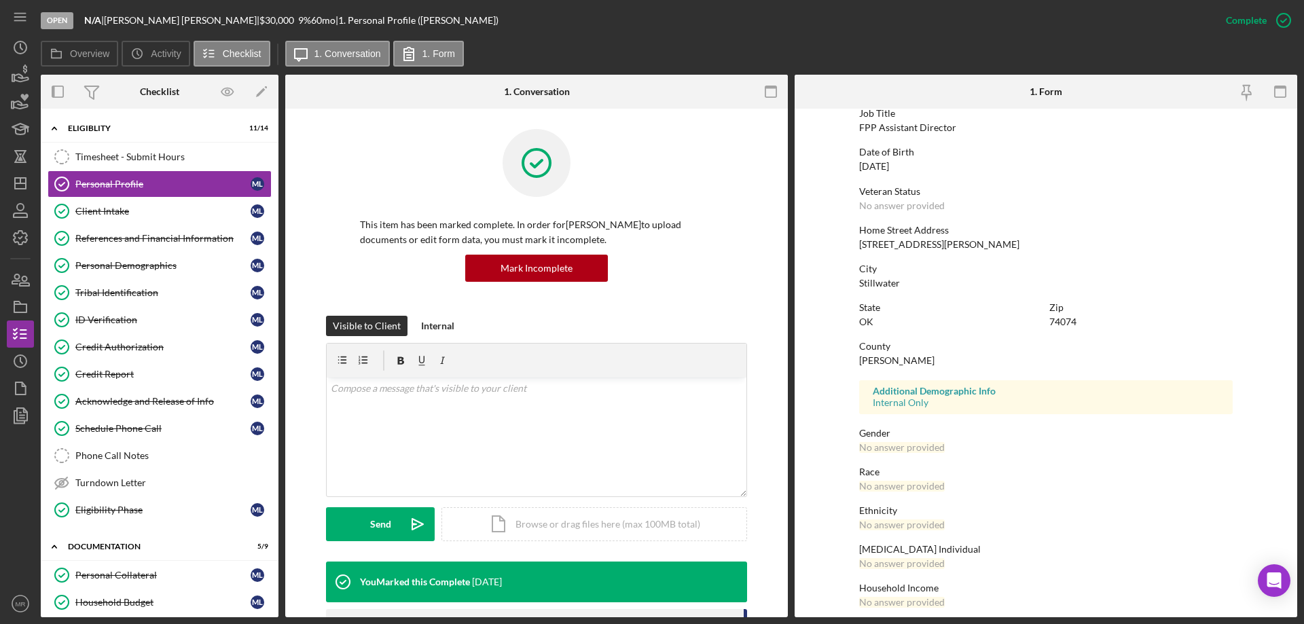
scroll to position [125, 0]
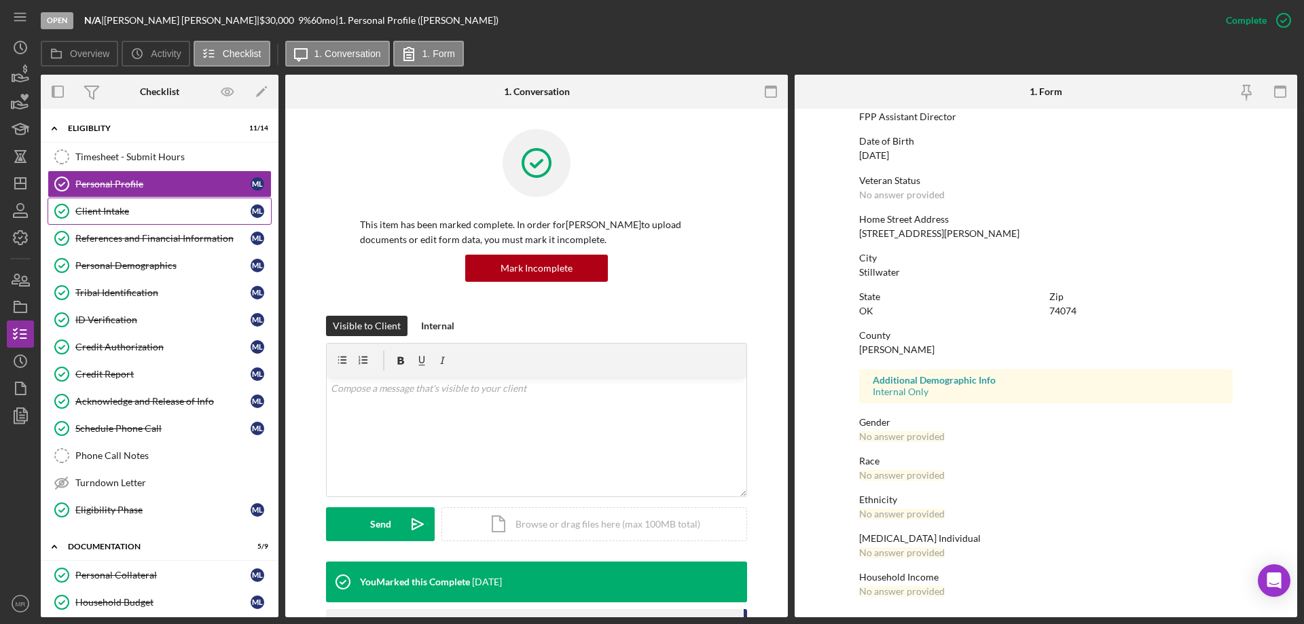
click at [93, 206] on div "Client Intake" at bounding box center [162, 211] width 175 height 11
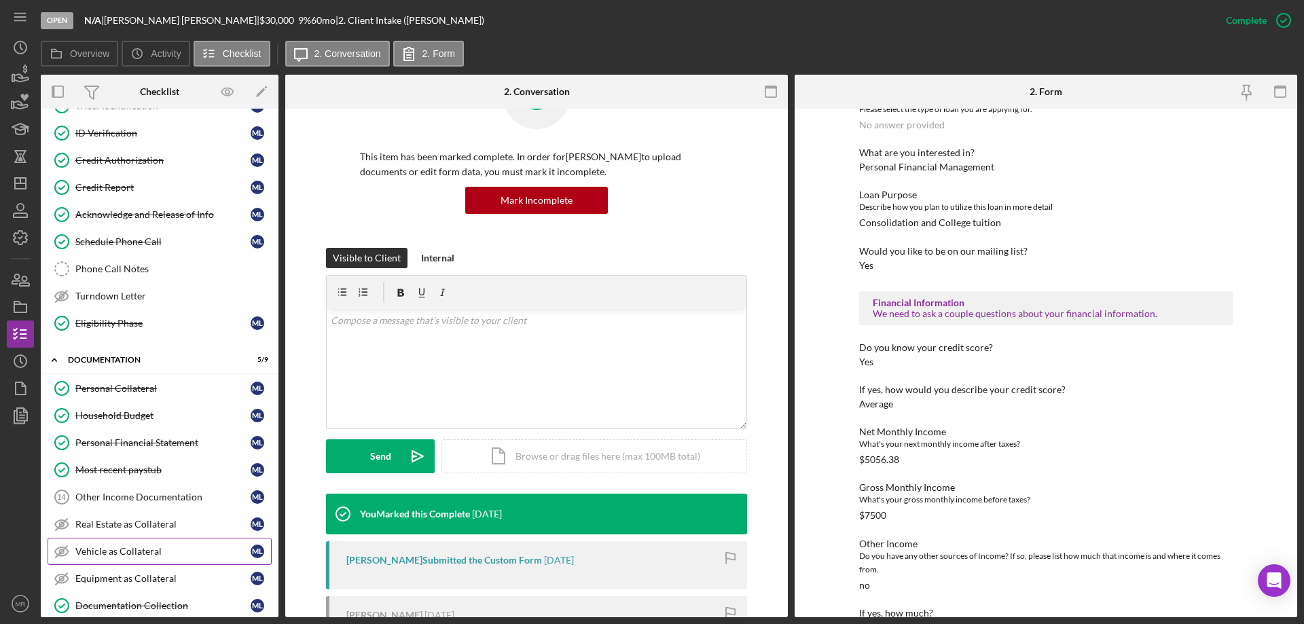
scroll to position [204, 0]
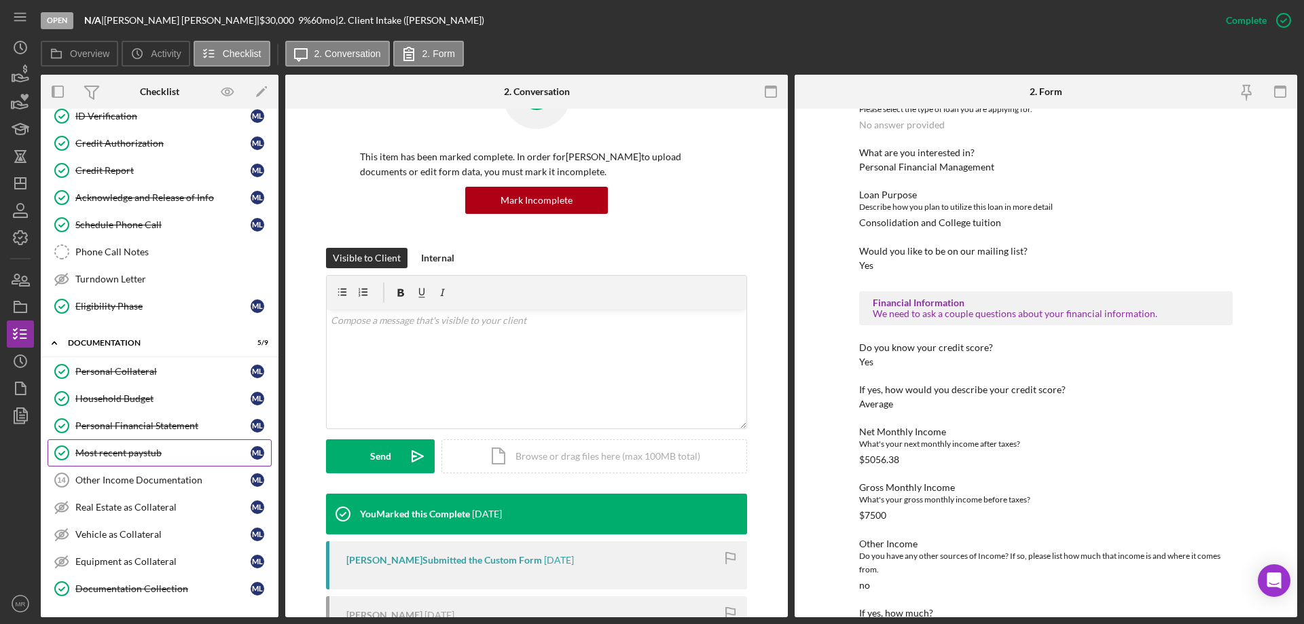
click at [126, 453] on div "Most recent paystub" at bounding box center [162, 453] width 175 height 11
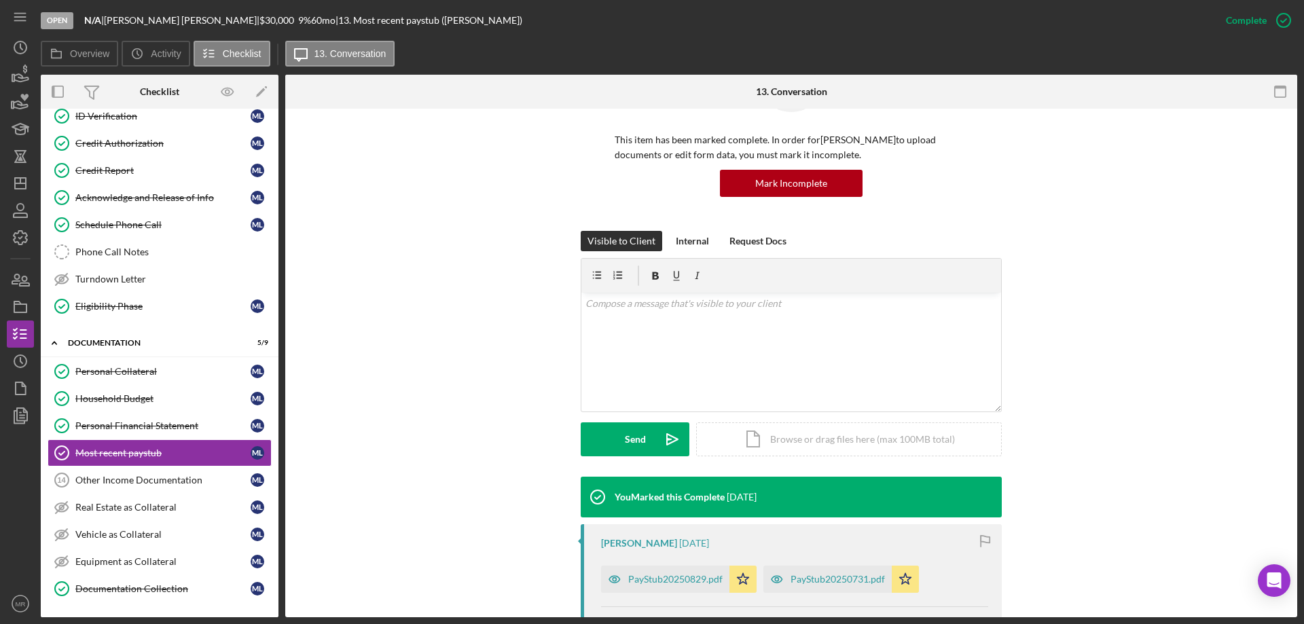
scroll to position [272, 0]
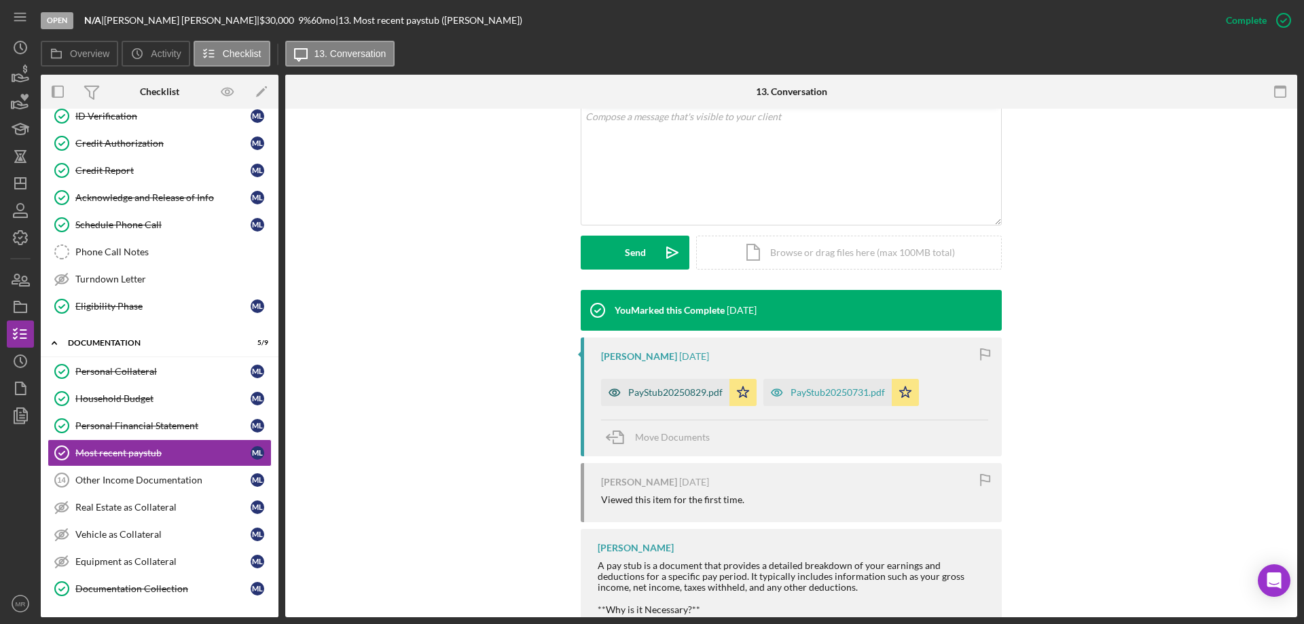
click at [669, 394] on div "PayStub20250829.pdf" at bounding box center [675, 392] width 94 height 11
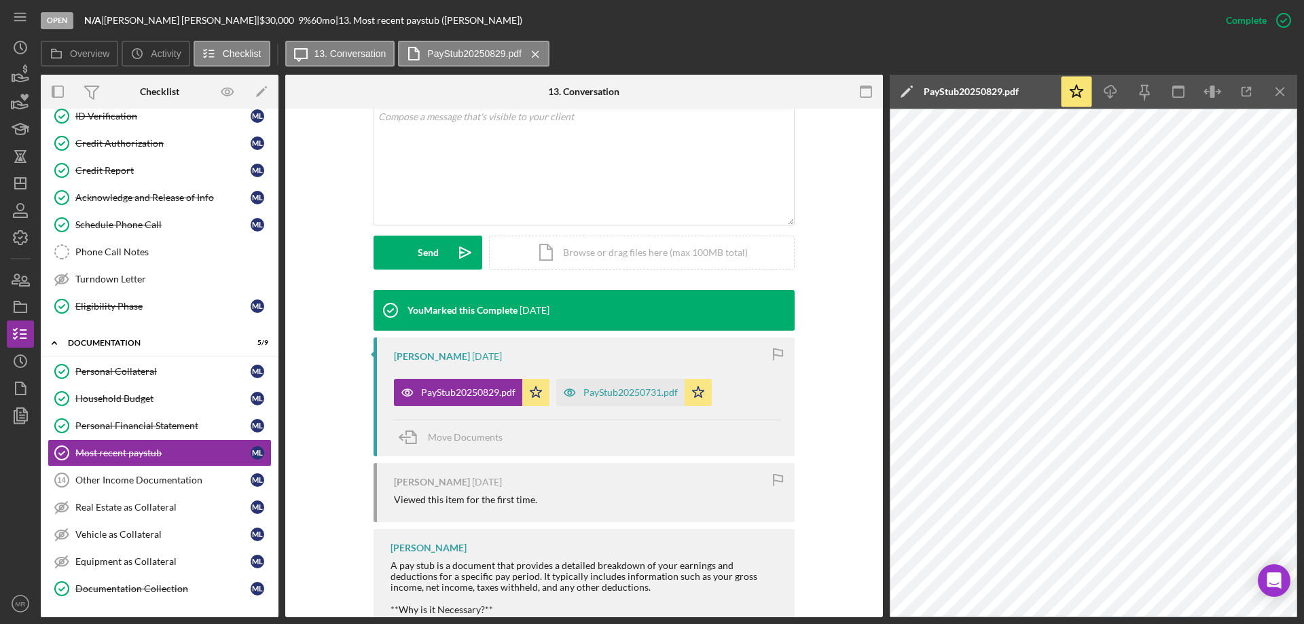
drag, startPoint x: 1286, startPoint y: 86, endPoint x: 1303, endPoint y: 86, distance: 16.3
click at [1286, 86] on icon "Icon/Menu Close" at bounding box center [1280, 92] width 31 height 31
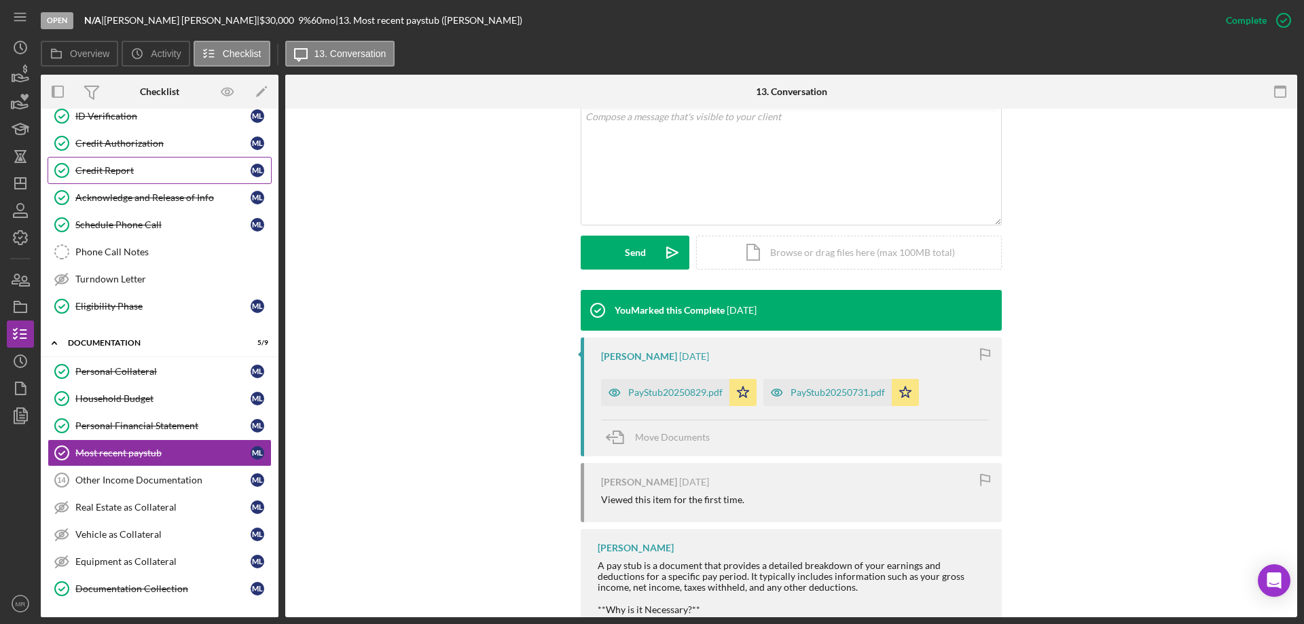
click at [113, 169] on div "Credit Report" at bounding box center [162, 170] width 175 height 11
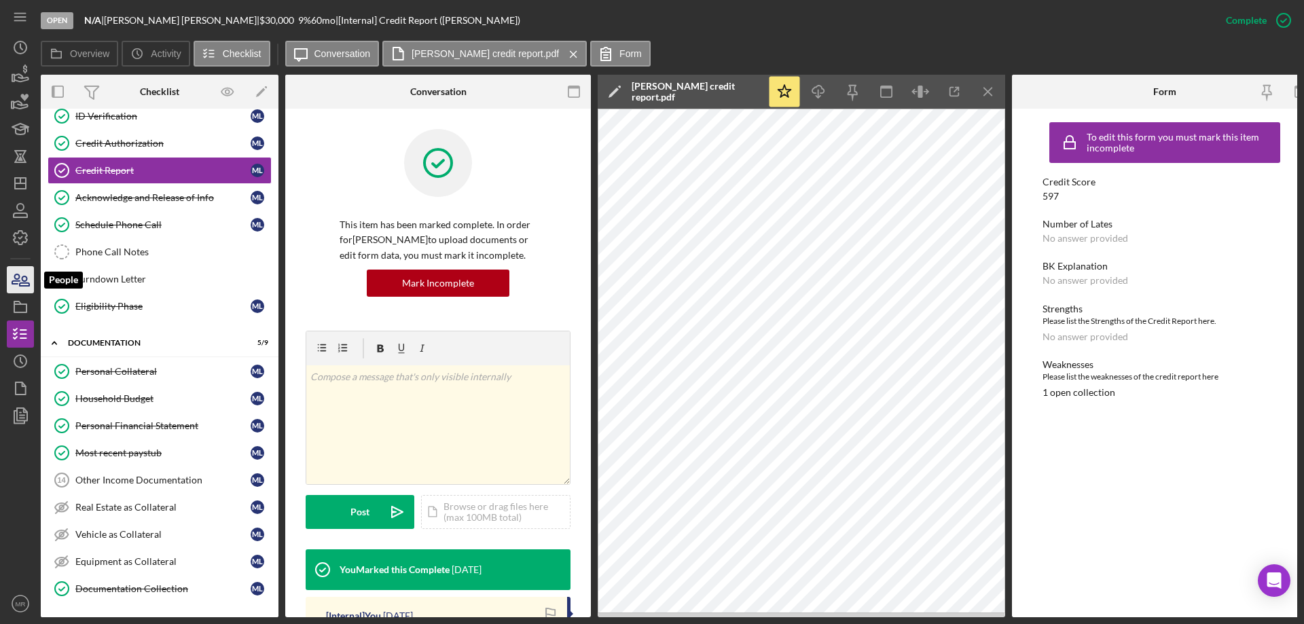
click at [16, 281] on icon "button" at bounding box center [15, 279] width 7 height 10
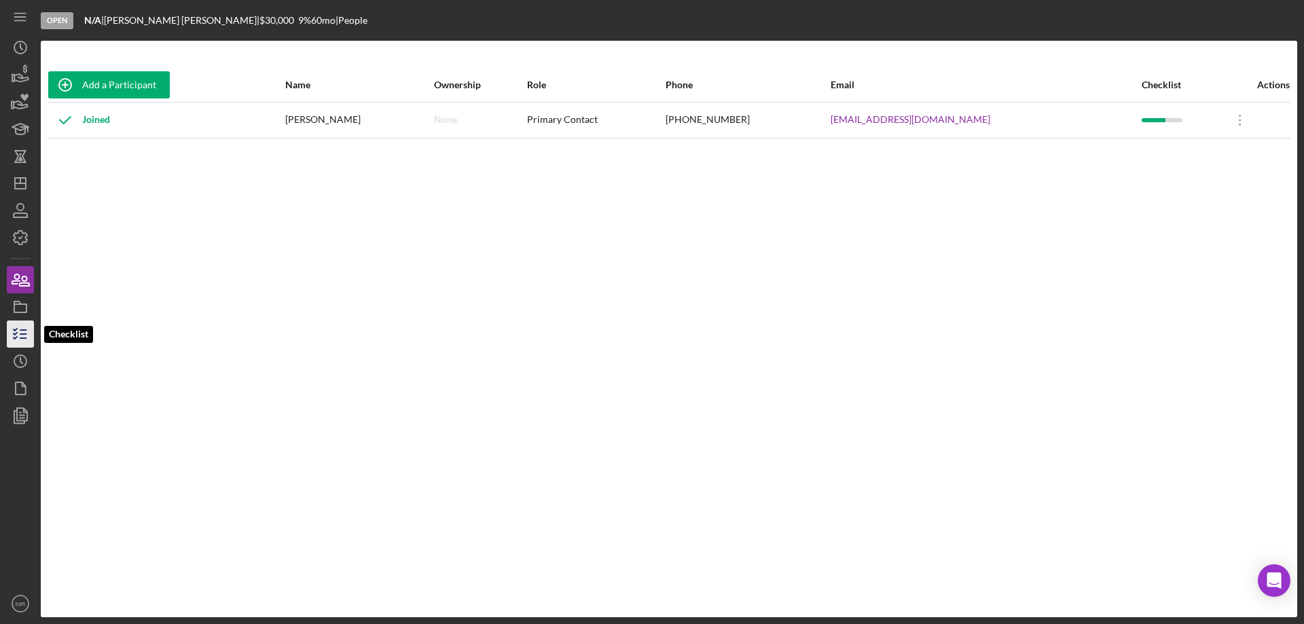
click at [27, 338] on icon "button" at bounding box center [20, 334] width 34 height 34
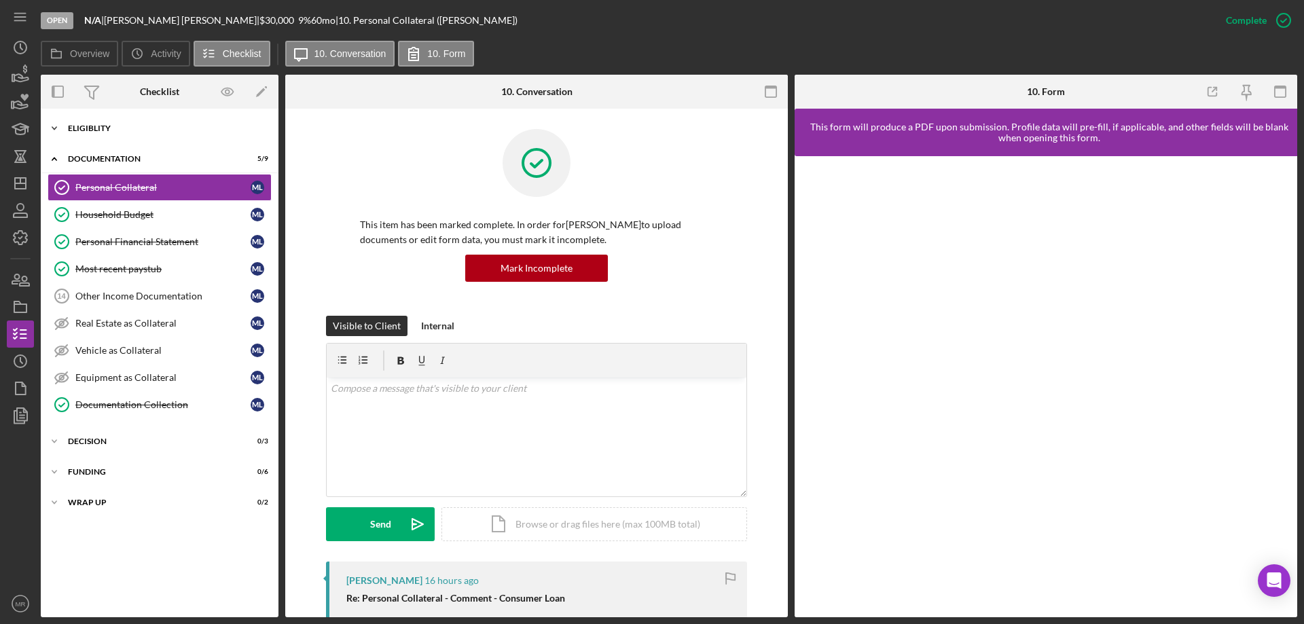
click at [85, 126] on div "Eligiblity" at bounding box center [165, 128] width 194 height 8
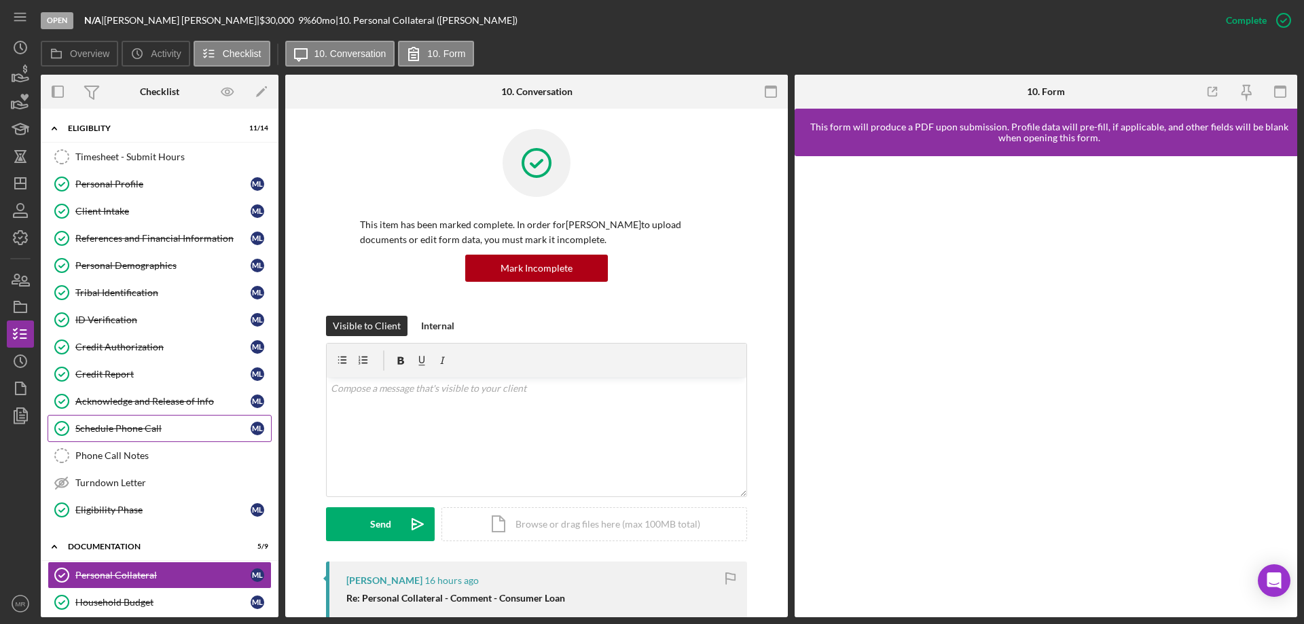
click at [103, 427] on div "Schedule Phone Call" at bounding box center [162, 428] width 175 height 11
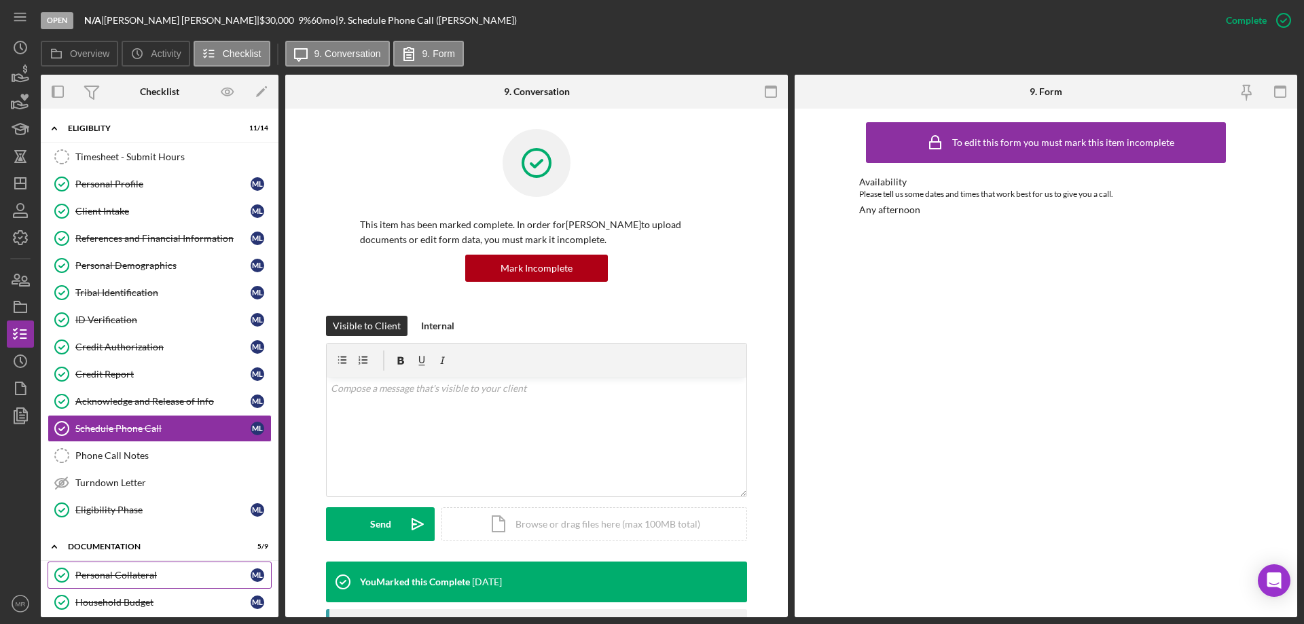
click at [94, 575] on div "Personal Collateral" at bounding box center [162, 575] width 175 height 11
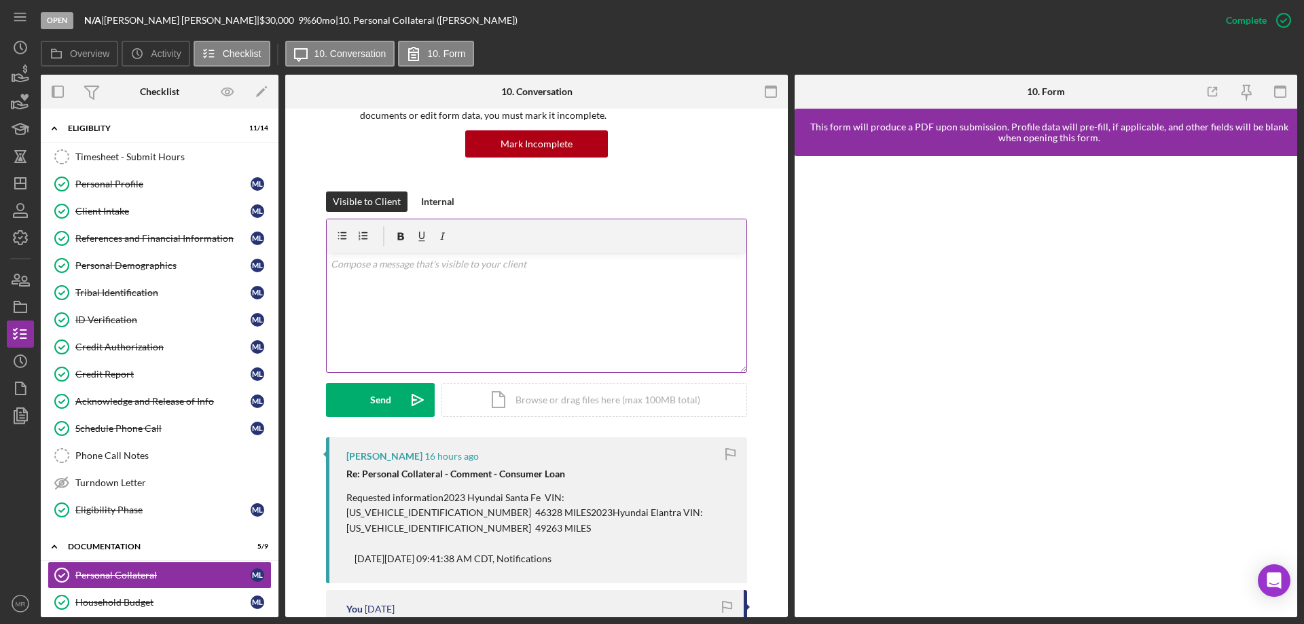
scroll to position [136, 0]
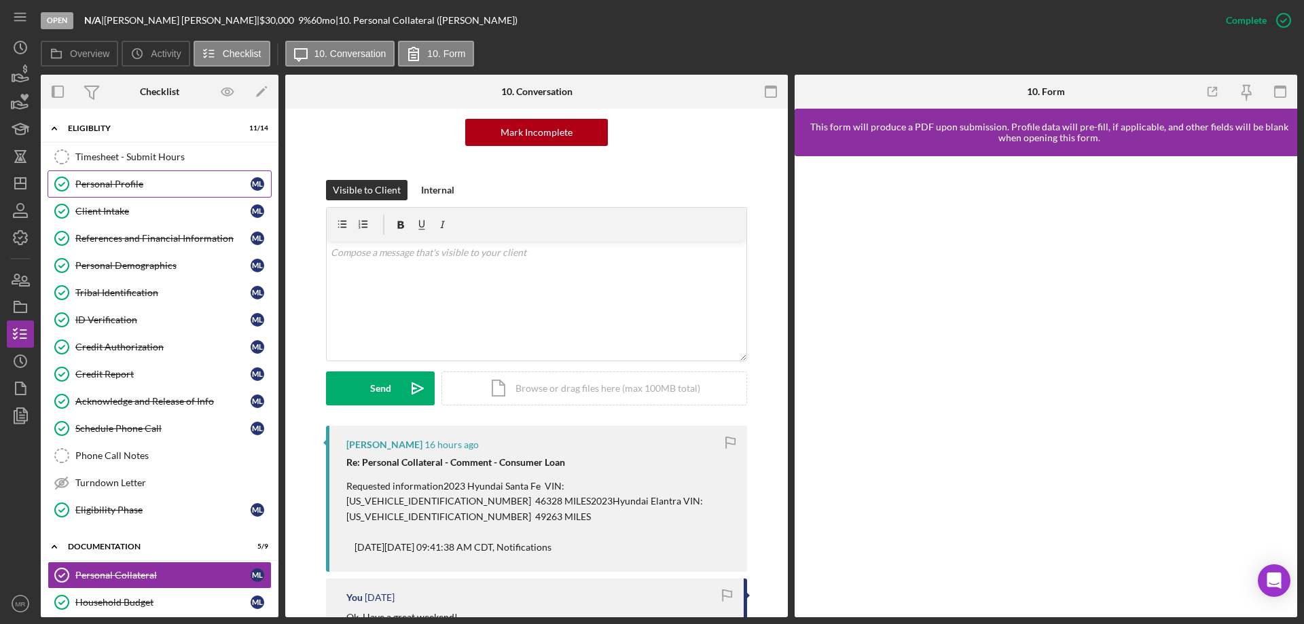
click at [113, 183] on div "Personal Profile" at bounding box center [162, 184] width 175 height 11
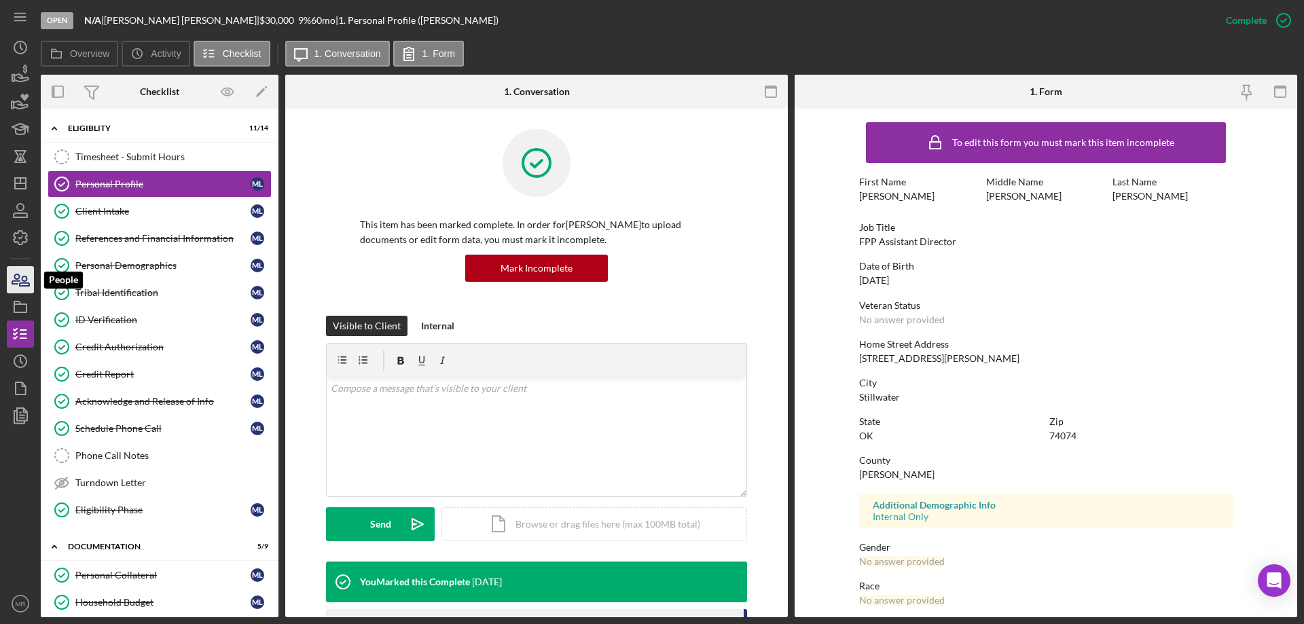
click at [20, 284] on icon "button" at bounding box center [25, 281] width 10 height 10
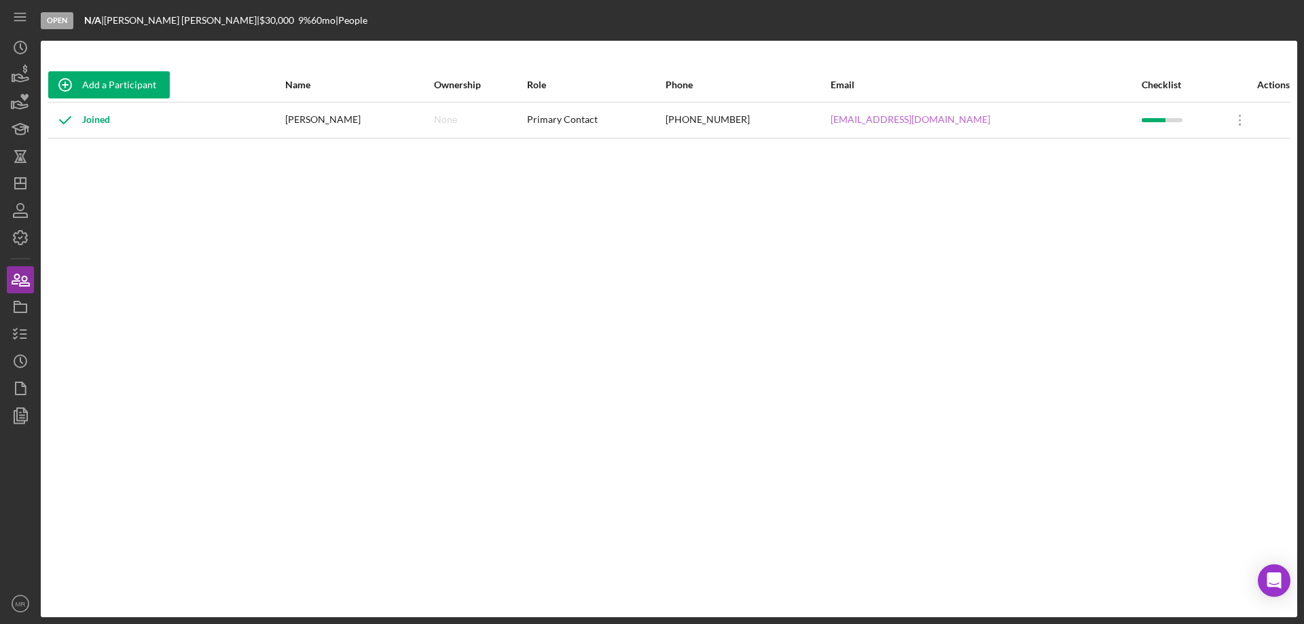
click at [926, 120] on link "[EMAIL_ADDRESS][DOMAIN_NAME]" at bounding box center [911, 119] width 160 height 11
click at [20, 183] on line "button" at bounding box center [20, 183] width 11 height 0
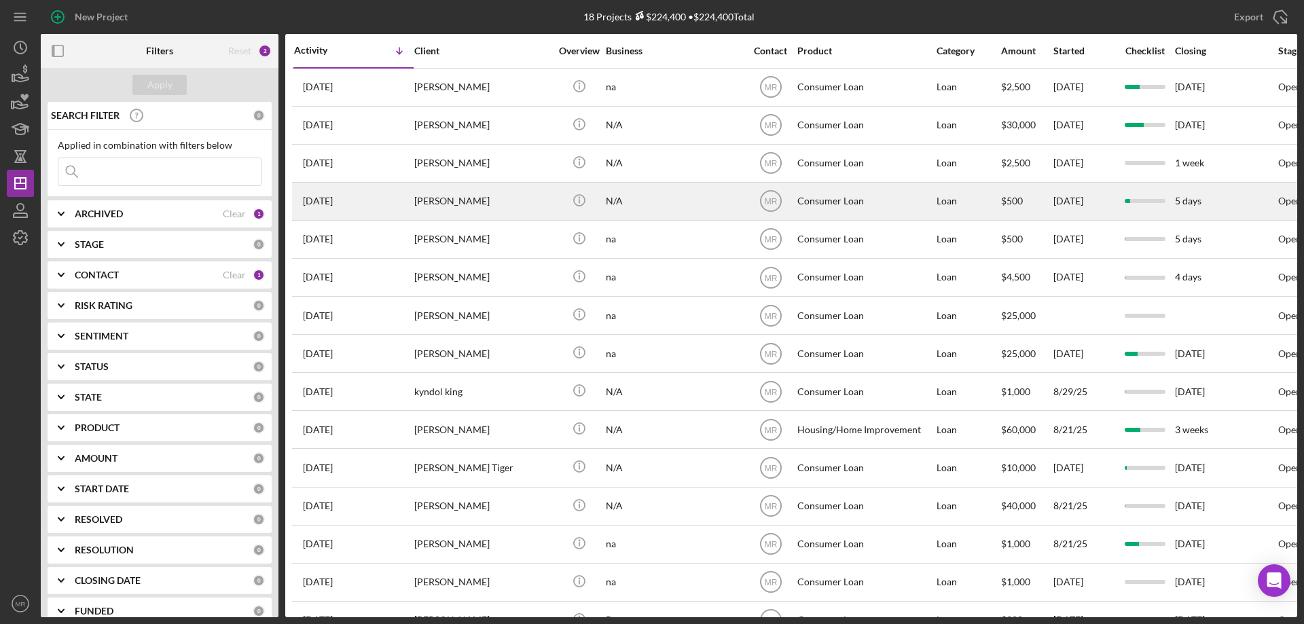
click at [697, 198] on div "N/A" at bounding box center [674, 201] width 136 height 36
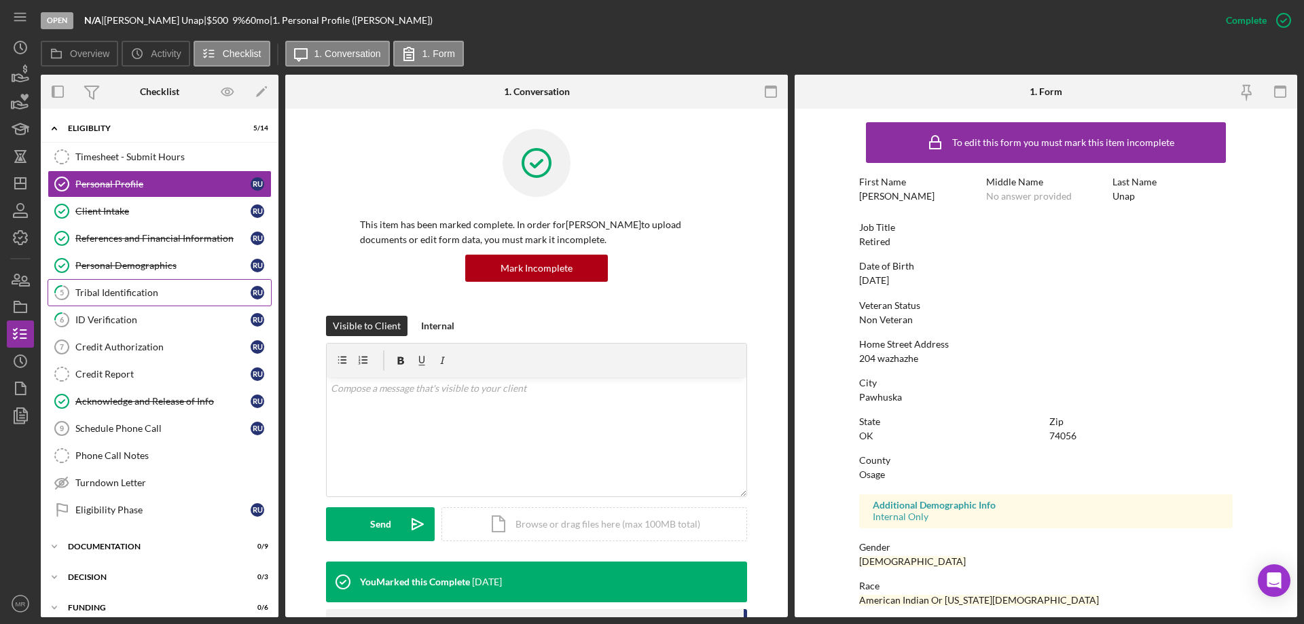
click at [122, 289] on div "Tribal Identification" at bounding box center [162, 292] width 175 height 11
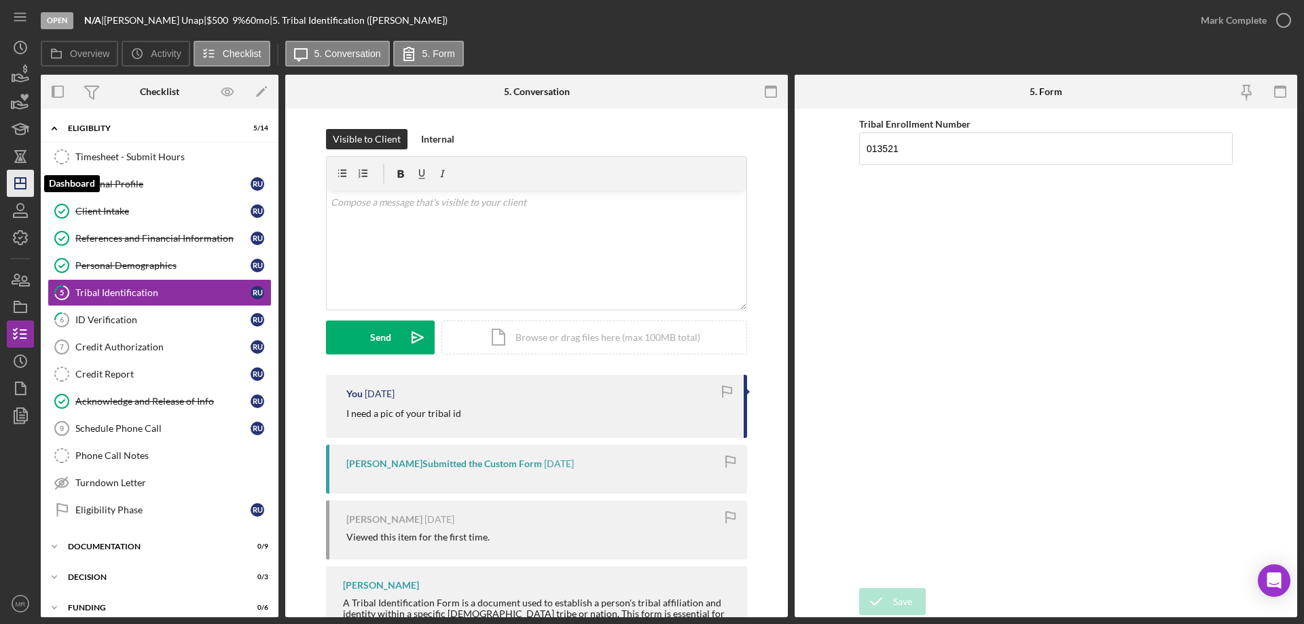
click at [20, 179] on line "button" at bounding box center [20, 180] width 0 height 5
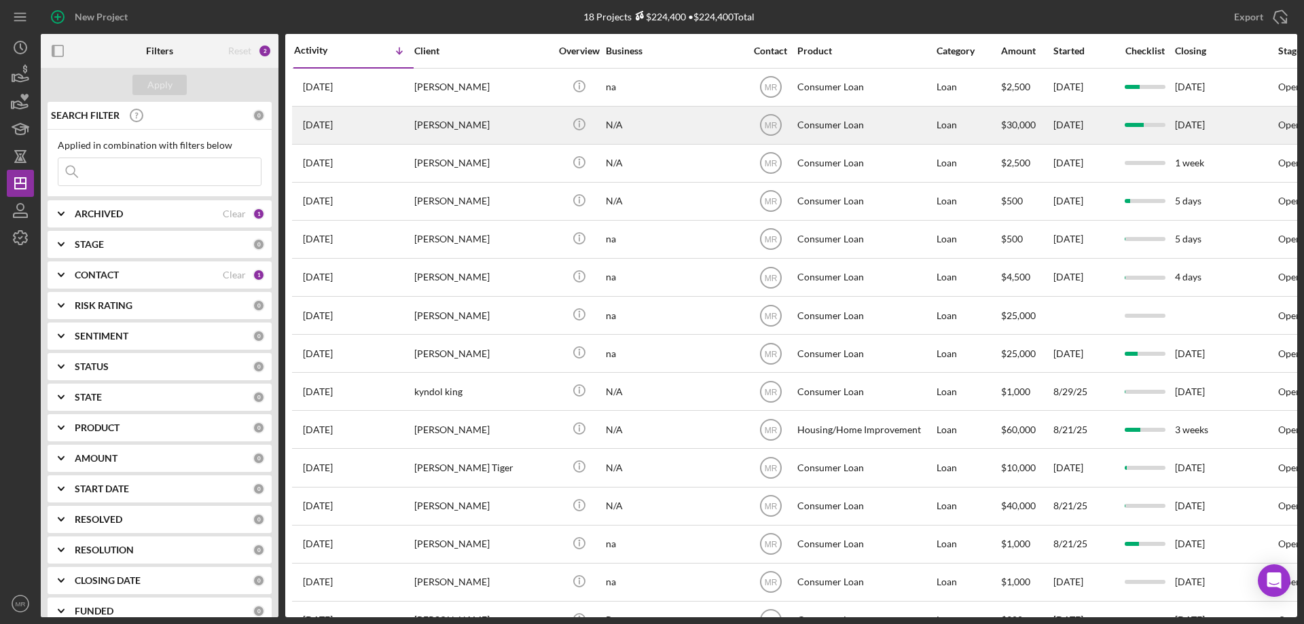
click at [501, 126] on div "[PERSON_NAME]" at bounding box center [482, 125] width 136 height 36
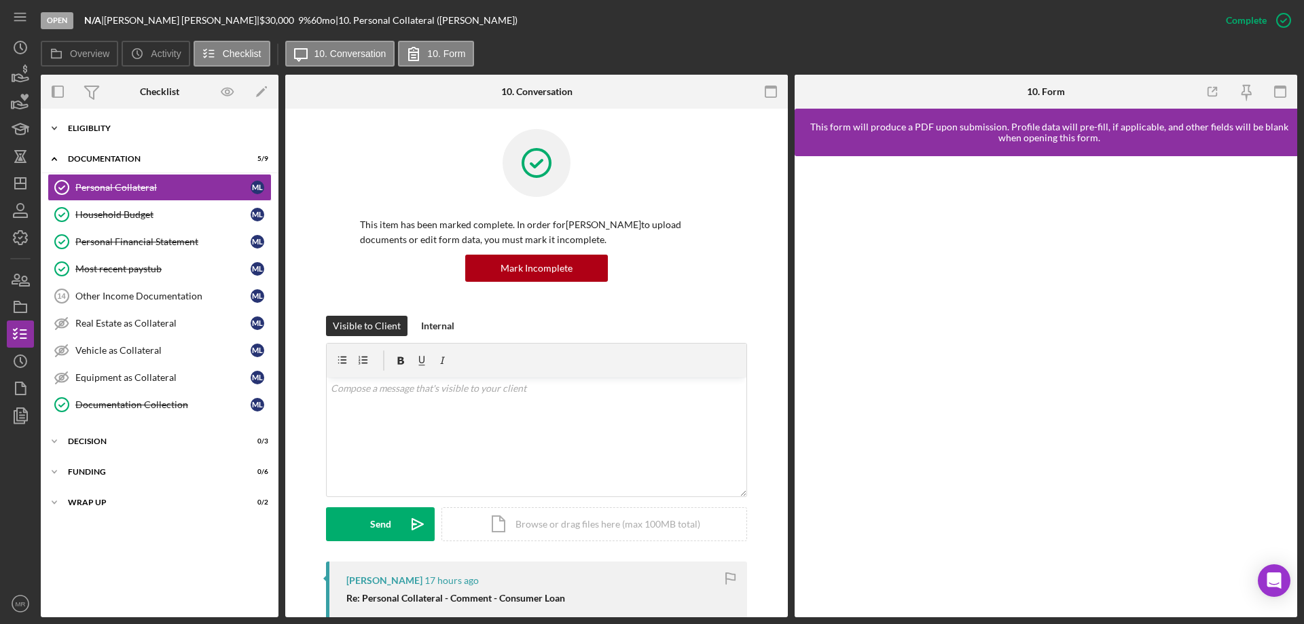
click at [96, 131] on div "Eligiblity" at bounding box center [165, 128] width 194 height 8
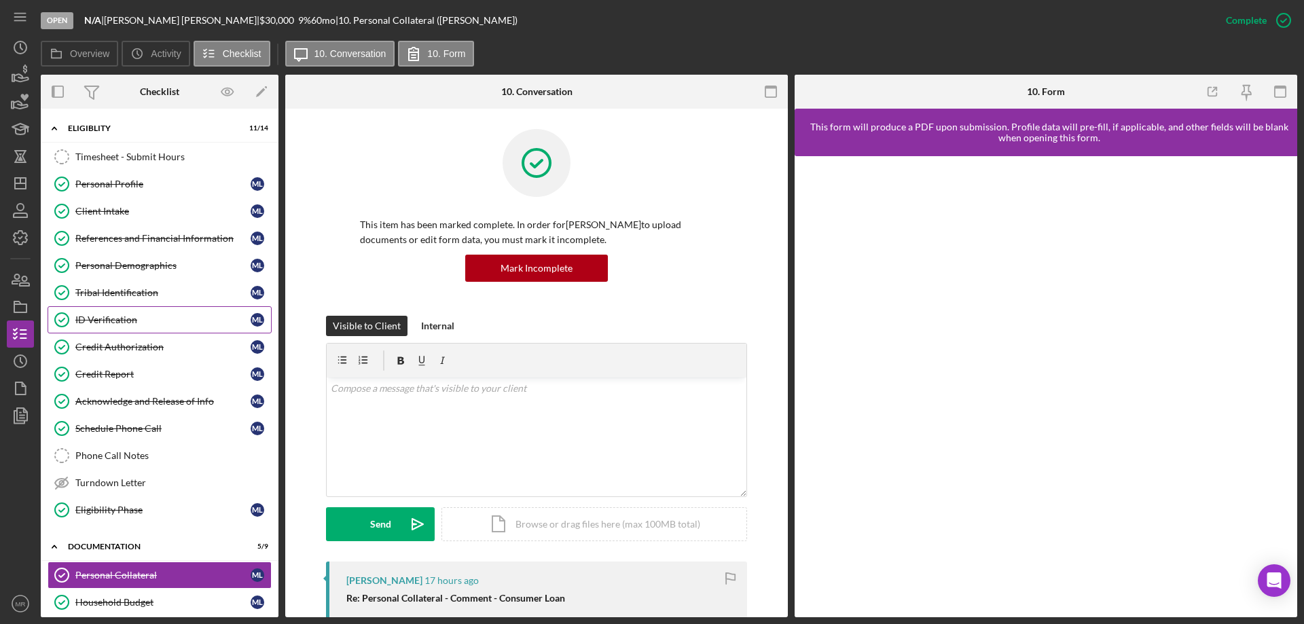
click at [115, 324] on div "ID Verification" at bounding box center [162, 319] width 175 height 11
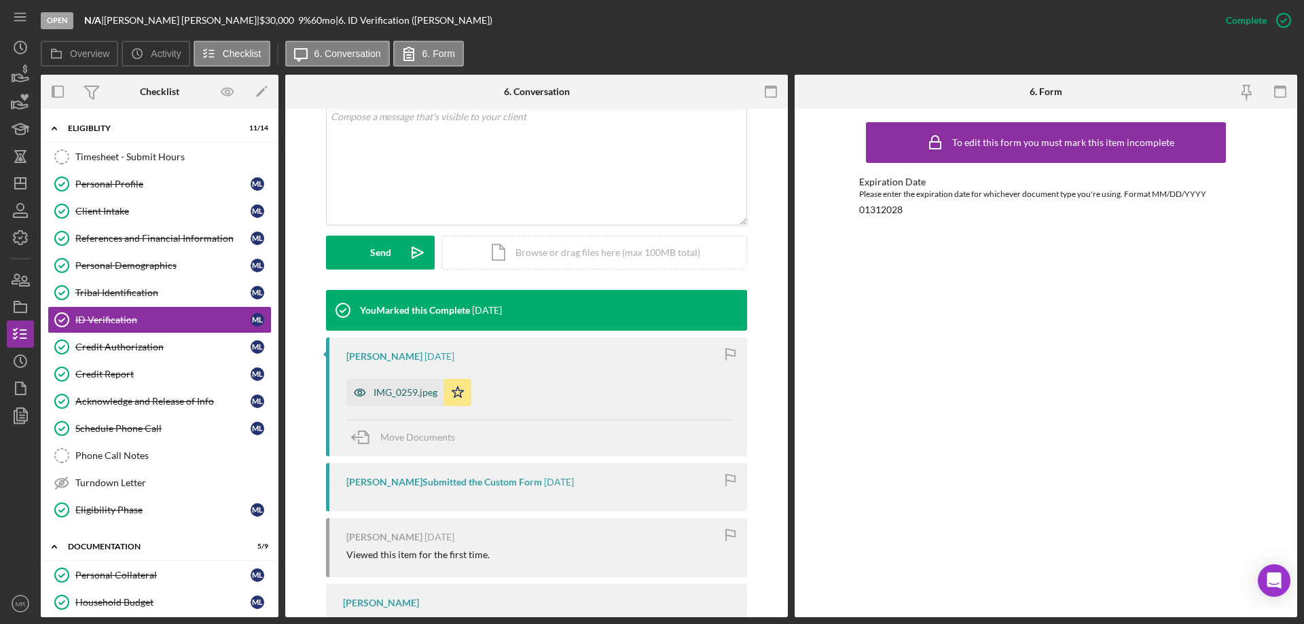
drag, startPoint x: 395, startPoint y: 397, endPoint x: 422, endPoint y: 401, distance: 27.4
click at [397, 397] on div "IMG_0259.jpeg" at bounding box center [395, 392] width 98 height 27
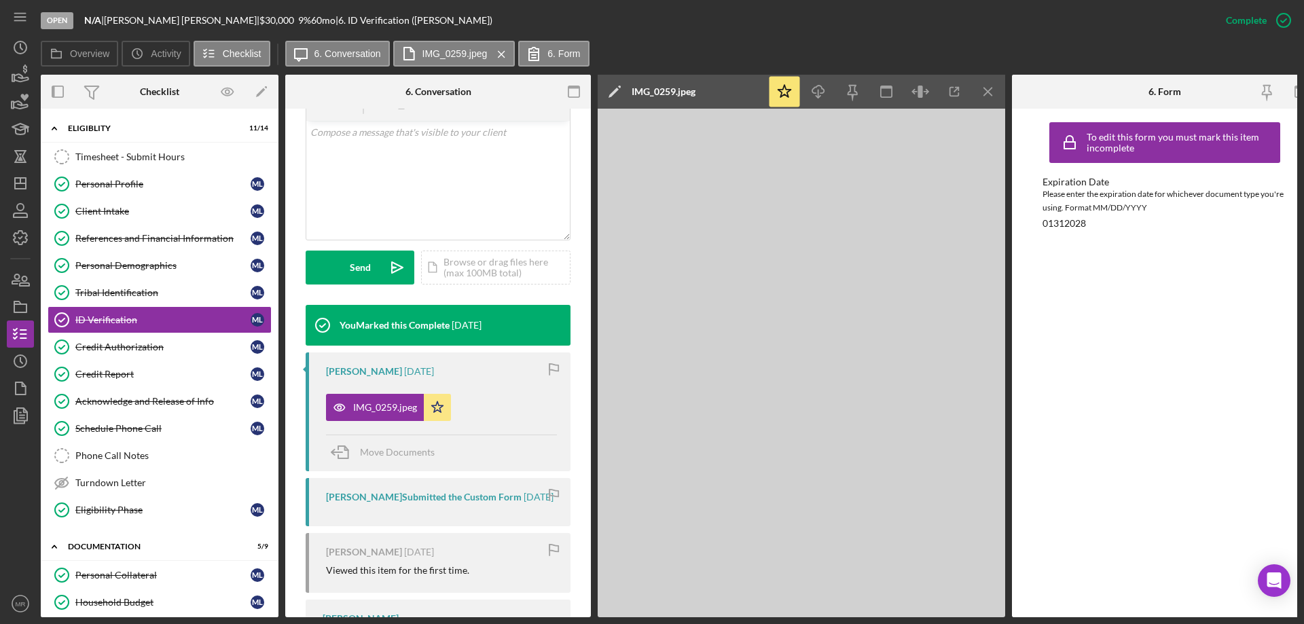
scroll to position [287, 0]
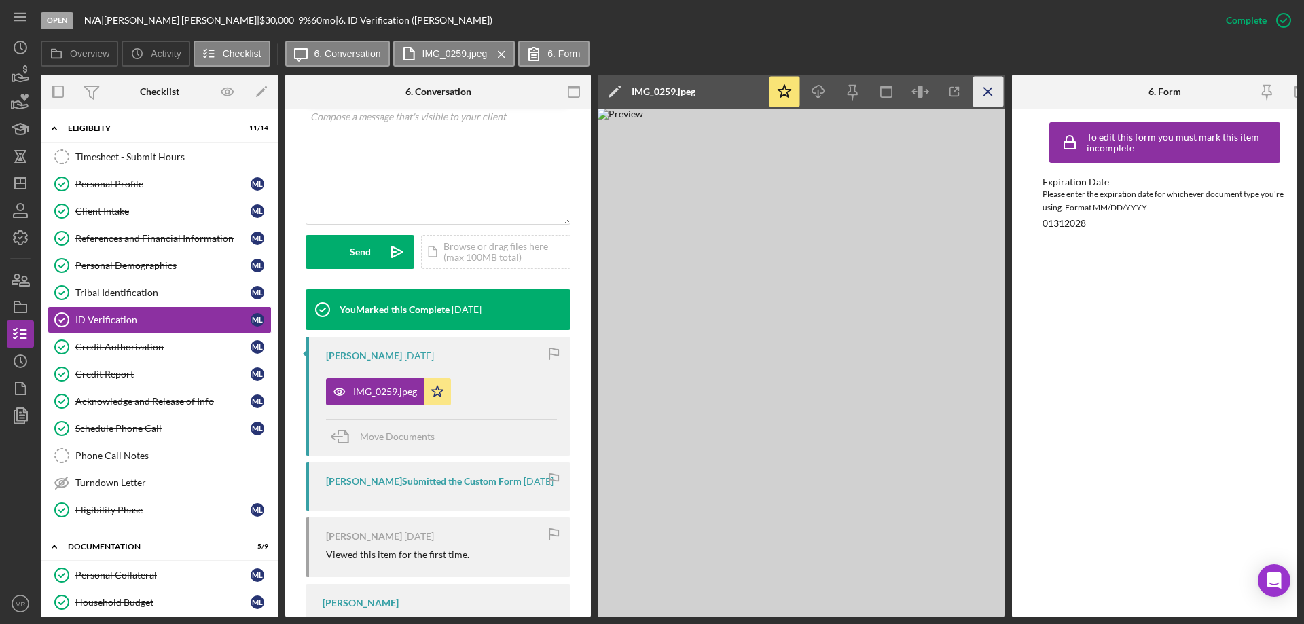
click at [994, 89] on icon "Icon/Menu Close" at bounding box center [988, 92] width 31 height 31
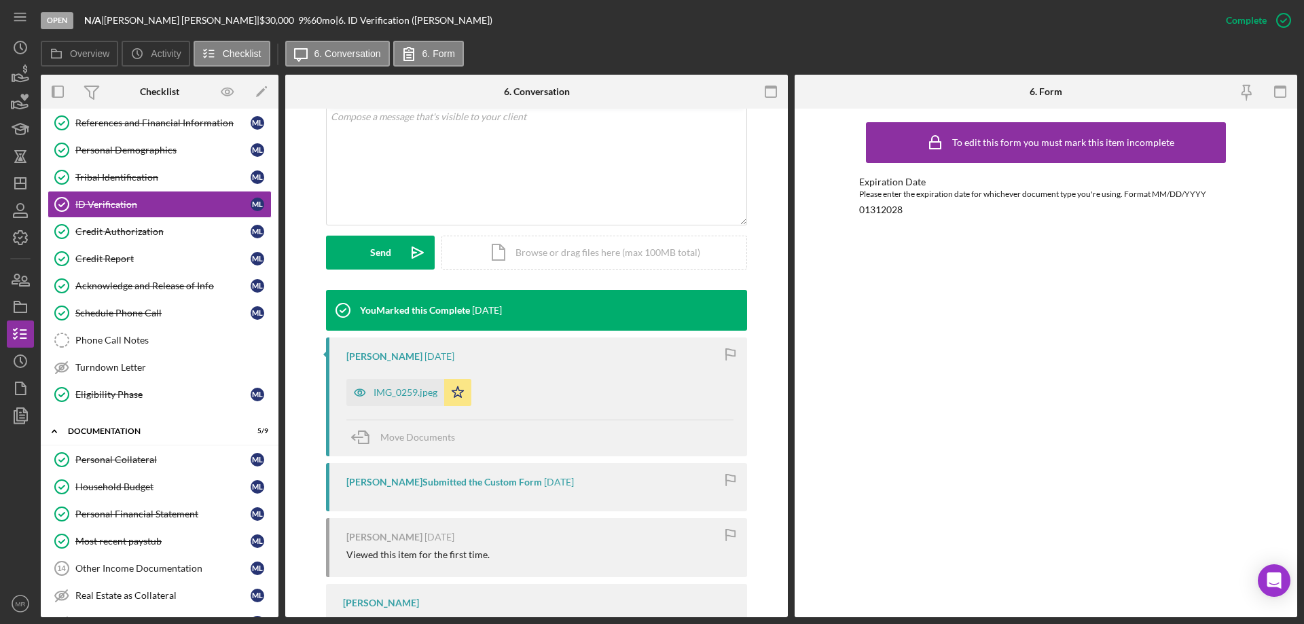
scroll to position [294, 0]
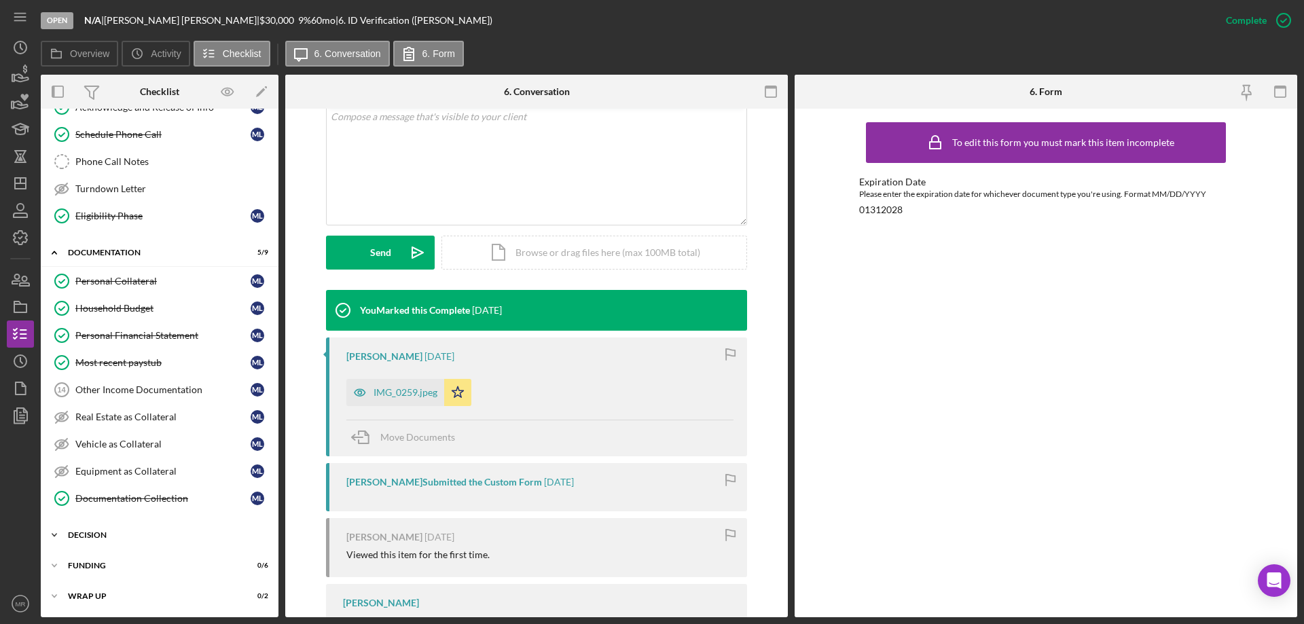
click at [101, 535] on div "Decision" at bounding box center [165, 535] width 194 height 8
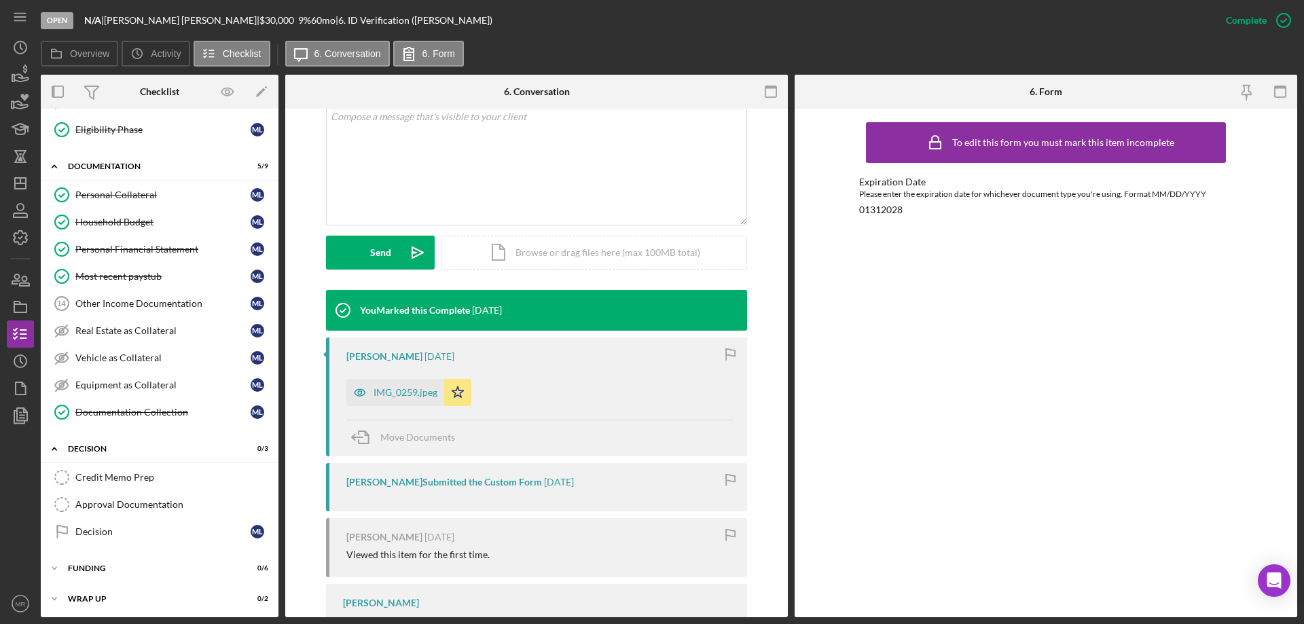
scroll to position [383, 0]
drag, startPoint x: 104, startPoint y: 469, endPoint x: 134, endPoint y: 471, distance: 30.0
click at [109, 468] on link "Credit Memo Prep Credit Memo Prep" at bounding box center [160, 474] width 224 height 27
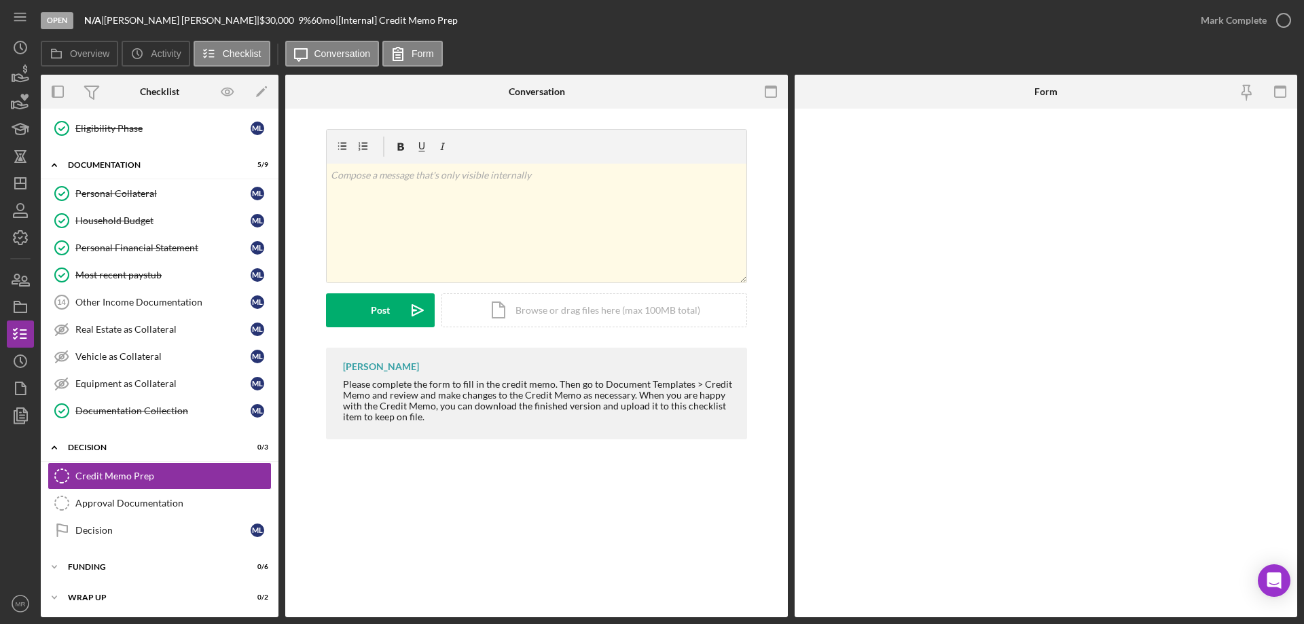
scroll to position [383, 0]
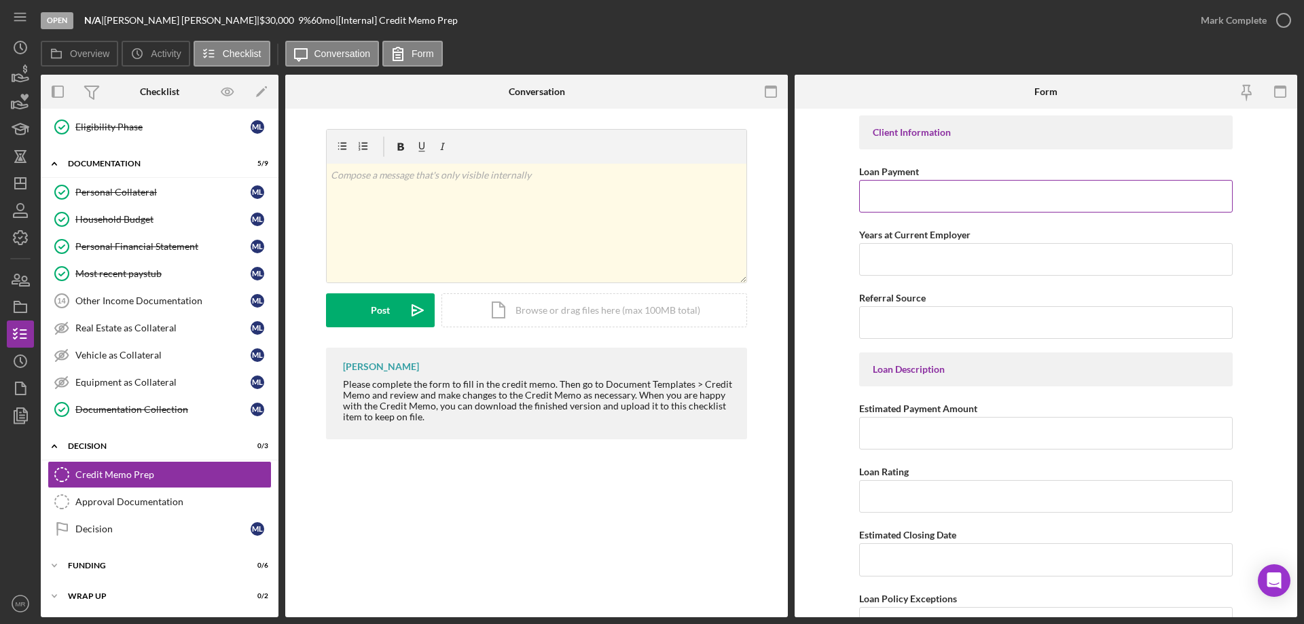
click at [897, 198] on input "Loan Payment" at bounding box center [1046, 196] width 374 height 33
click at [14, 179] on icon "Icon/Dashboard" at bounding box center [20, 183] width 34 height 34
